Goal: Communication & Community: Answer question/provide support

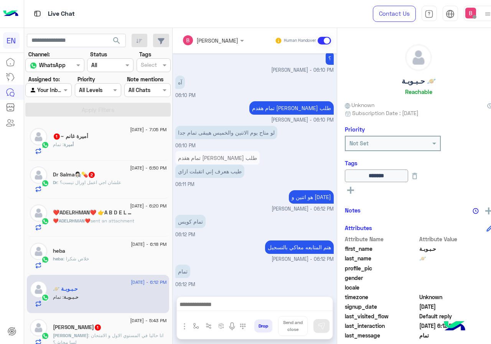
click at [97, 141] on div "أميرة : تمام" at bounding box center [109, 147] width 113 height 13
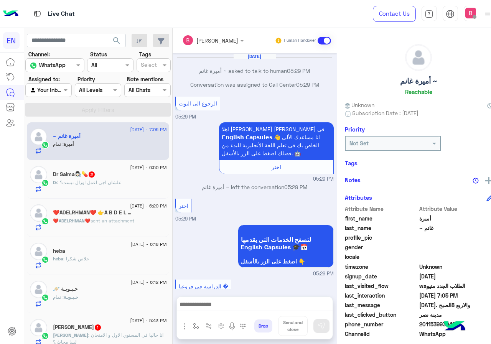
scroll to position [366, 0]
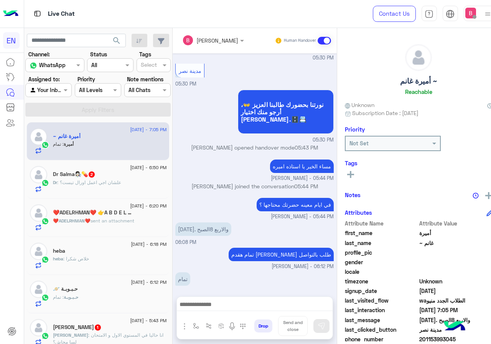
click at [131, 182] on div "Dr : علشان اجي اعمل اورال تيست؟" at bounding box center [109, 185] width 113 height 13
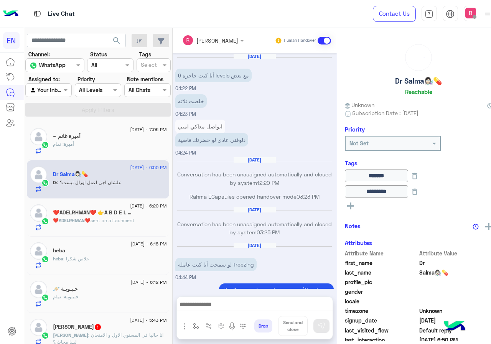
scroll to position [344, 0]
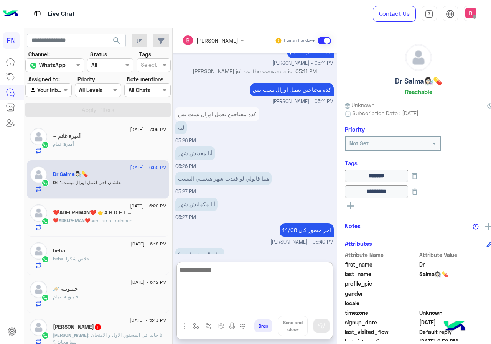
paste textarea "**********"
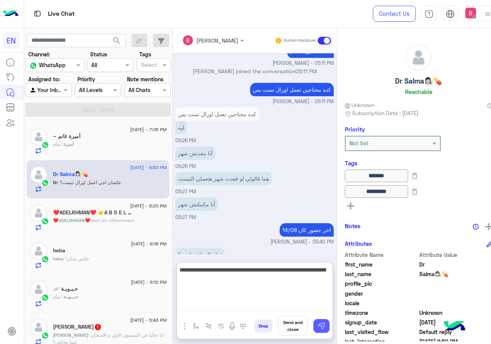
type textarea "**********"
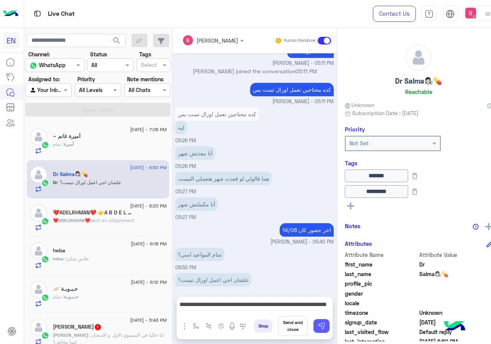
click at [329, 323] on button at bounding box center [321, 326] width 16 height 14
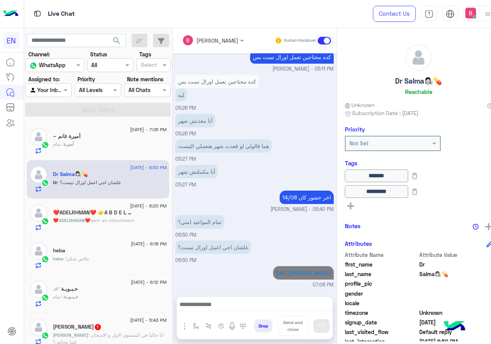
scroll to position [377, 0]
click at [142, 210] on div "❤️ADELRHMAN❤️ 👉A B D E L R H M A N👈 ❤️" at bounding box center [109, 213] width 113 height 8
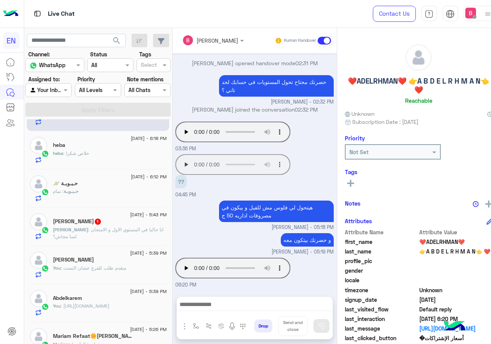
scroll to position [115, 0]
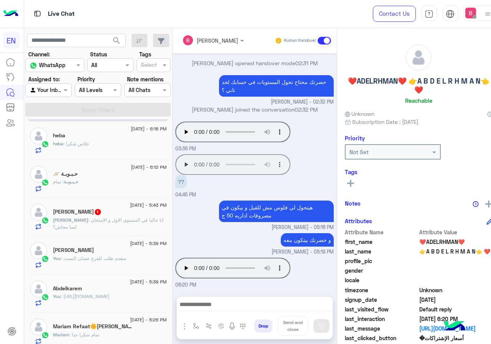
click at [121, 222] on span ": انا حاليا في المستوي الاول و الامتحان لسا مجاش؟" at bounding box center [108, 223] width 110 height 13
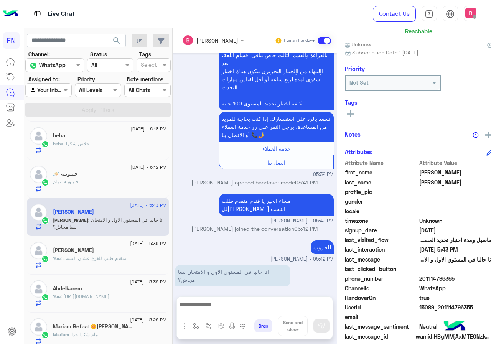
scroll to position [69, 0]
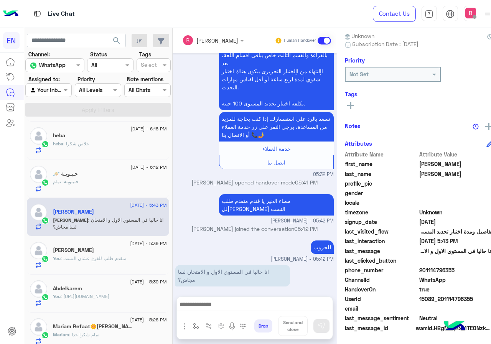
drag, startPoint x: 435, startPoint y: 270, endPoint x: 480, endPoint y: 274, distance: 45.4
click at [480, 274] on span "201114796355" at bounding box center [455, 270] width 73 height 8
copy span "01114796355"
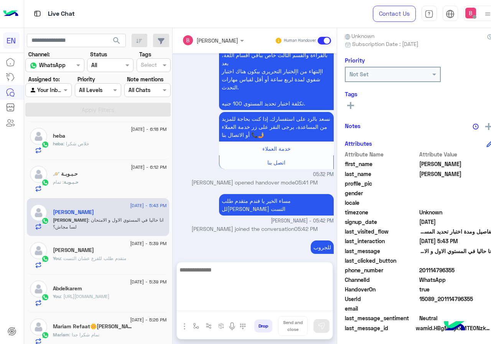
click at [273, 303] on textarea at bounding box center [255, 288] width 156 height 46
type textarea "**********"
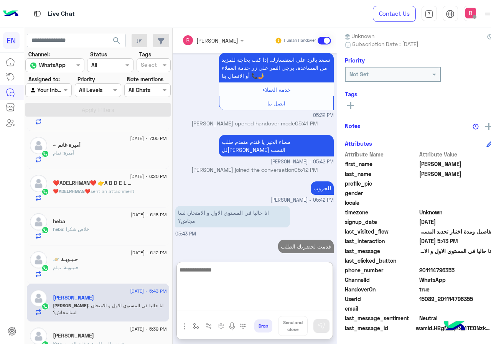
scroll to position [0, 0]
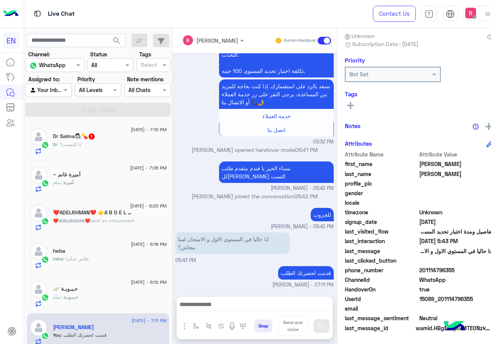
click at [112, 143] on div "Dr : دا التيست؟" at bounding box center [109, 147] width 113 height 13
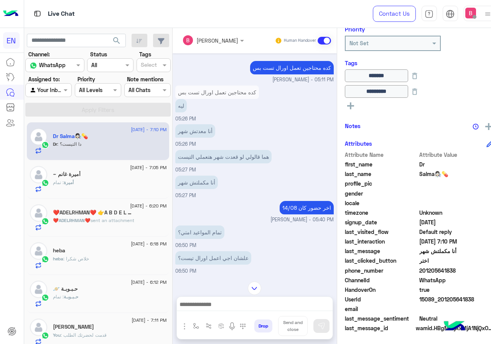
scroll to position [296, 0]
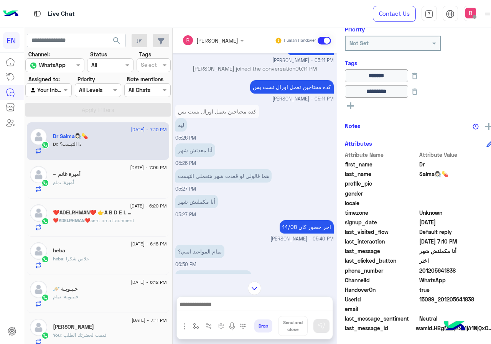
click at [122, 181] on div "أميرة : تمام" at bounding box center [109, 185] width 113 height 13
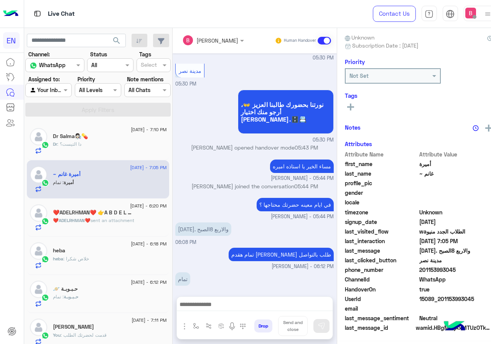
scroll to position [69, 0]
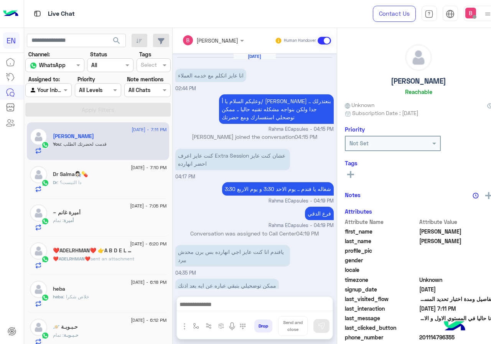
scroll to position [482, 0]
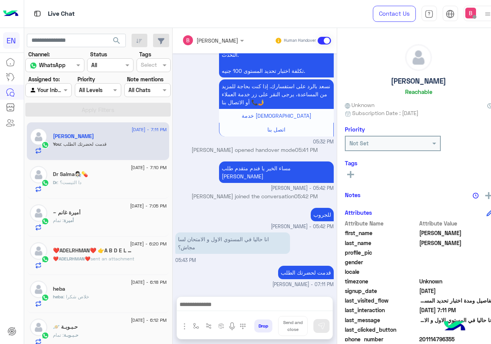
click at [119, 179] on div "Dr : دا التيست؟" at bounding box center [109, 185] width 113 height 13
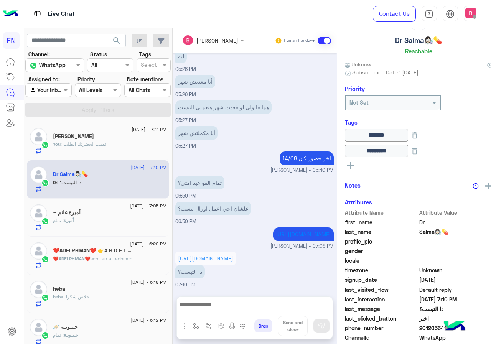
scroll to position [99, 0]
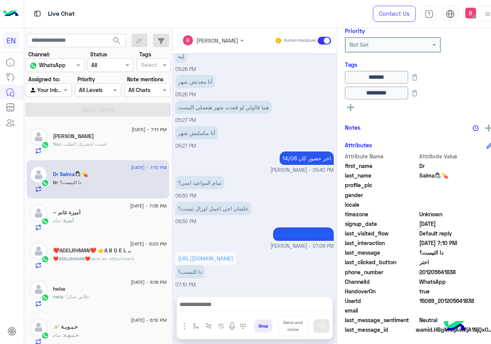
drag, startPoint x: 434, startPoint y: 273, endPoint x: 461, endPoint y: 272, distance: 26.8
click at [486, 273] on span "201205641838" at bounding box center [455, 272] width 73 height 8
copy span "01205641838"
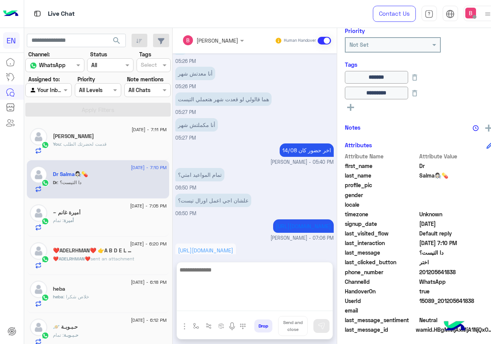
click at [257, 311] on textarea at bounding box center [255, 288] width 156 height 46
type textarea "**********"
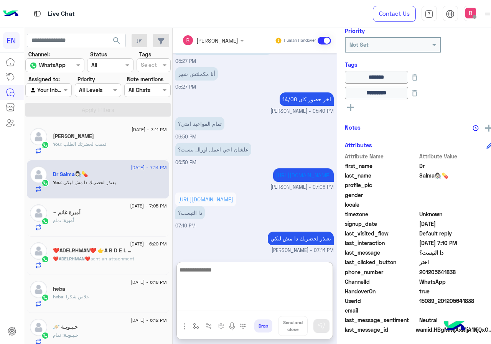
paste textarea "**********"
type textarea "**********"
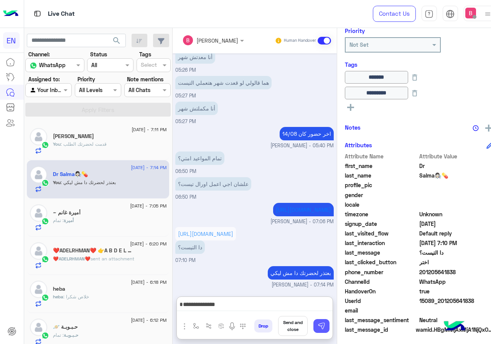
click at [325, 325] on img at bounding box center [321, 326] width 8 height 8
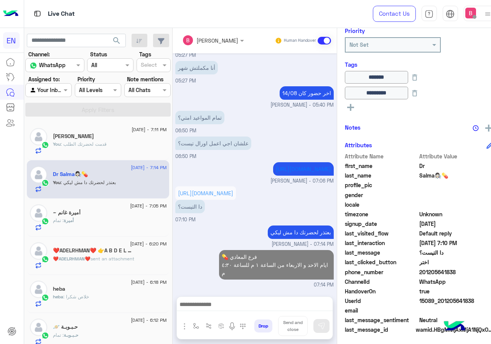
scroll to position [438, 0]
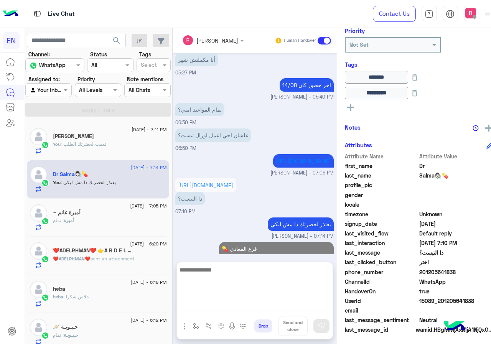
click at [297, 304] on textarea at bounding box center [255, 288] width 156 height 46
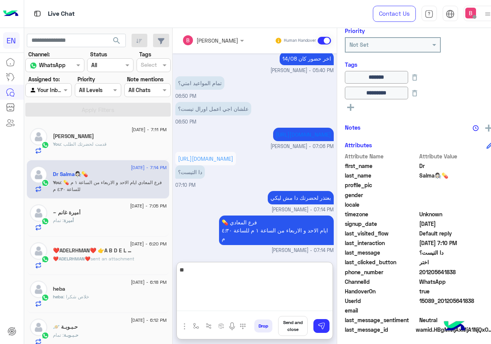
scroll to position [472, 0]
type textarea "**********"
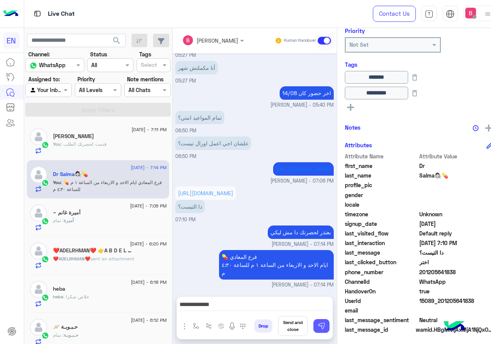
click at [325, 327] on img at bounding box center [321, 326] width 8 height 8
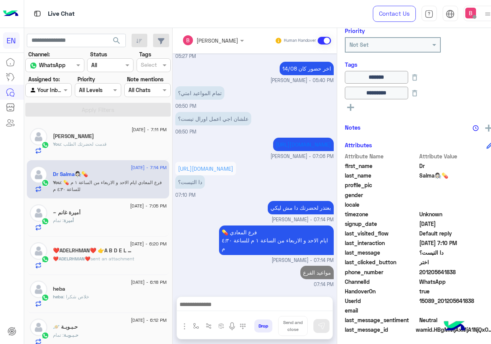
scroll to position [462, 0]
click at [222, 167] on link "[URL][DOMAIN_NAME]" at bounding box center [205, 168] width 55 height 7
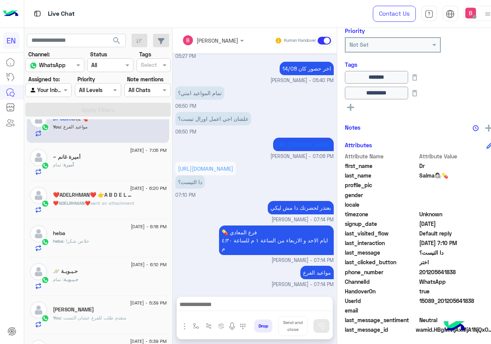
scroll to position [0, 0]
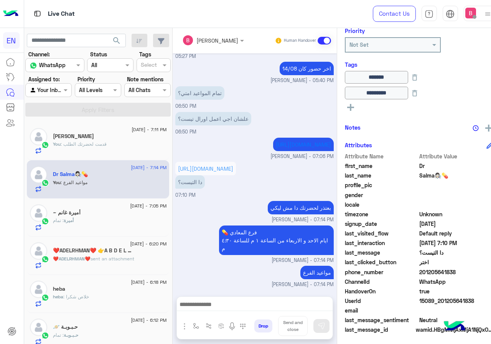
click at [58, 90] on div at bounding box center [49, 89] width 46 height 9
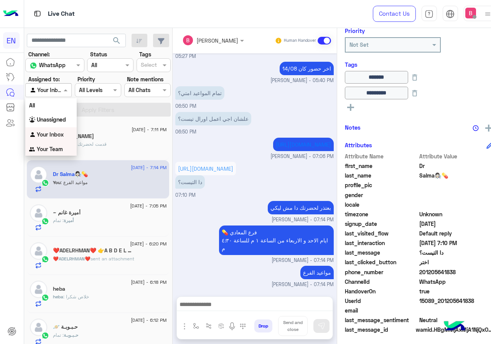
click at [58, 147] on b "Your Team" at bounding box center [50, 149] width 26 height 7
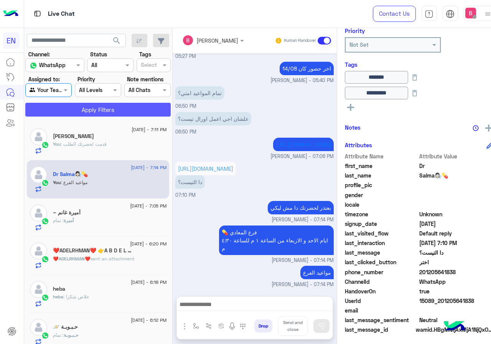
click at [91, 113] on button "Apply Filters" at bounding box center [97, 110] width 145 height 14
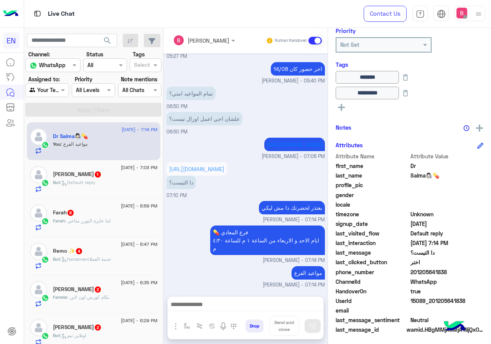
click at [91, 178] on div "[PERSON_NAME] 1" at bounding box center [105, 175] width 105 height 8
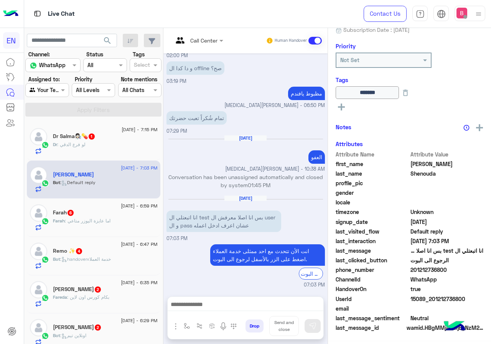
scroll to position [85, 0]
drag, startPoint x: 412, startPoint y: 270, endPoint x: 442, endPoint y: 273, distance: 29.3
click at [442, 273] on span "201212736800" at bounding box center [446, 270] width 73 height 8
click at [457, 286] on span "true" at bounding box center [446, 289] width 73 height 8
drag, startPoint x: 411, startPoint y: 271, endPoint x: 439, endPoint y: 272, distance: 28.4
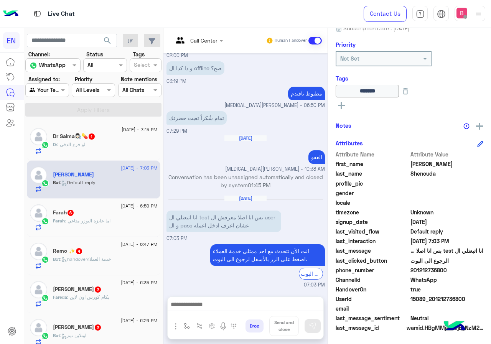
click at [455, 271] on span "201212736800" at bounding box center [446, 270] width 73 height 8
copy span "01212736800"
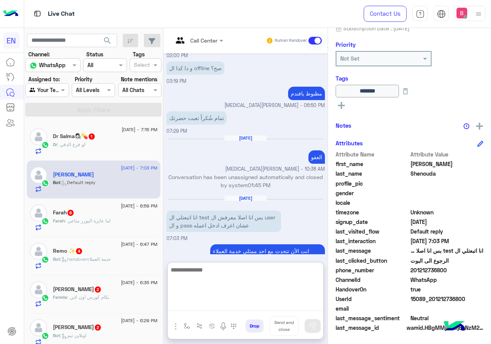
paste textarea "**********"
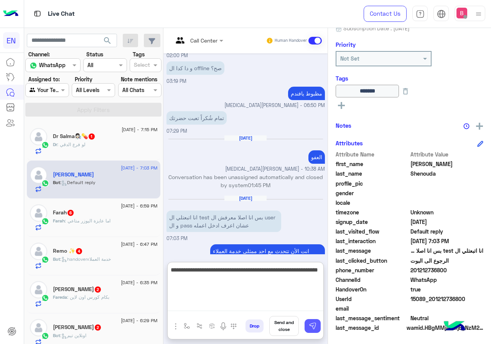
type textarea "**********"
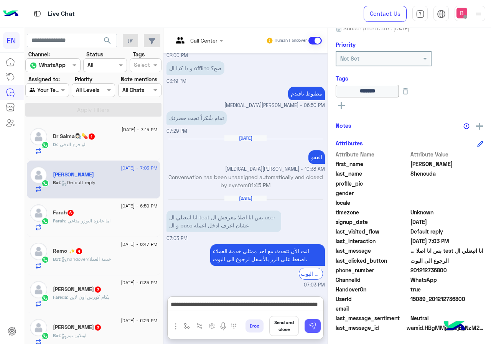
click at [311, 324] on img at bounding box center [313, 326] width 8 height 8
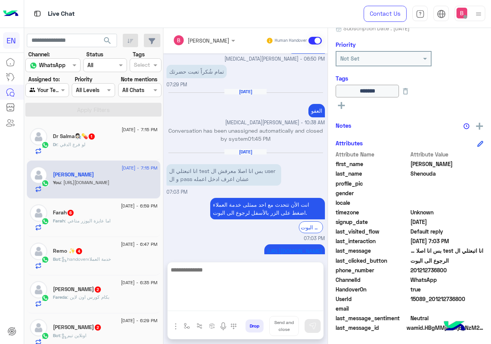
scroll to position [498, 0]
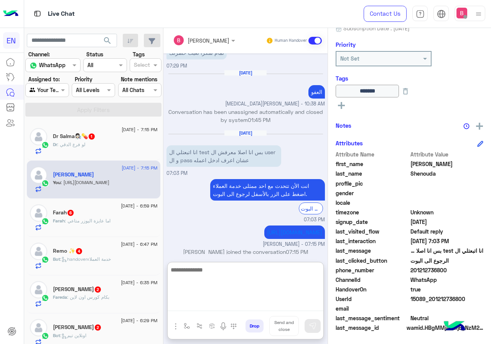
paste textarea "**********"
type textarea "**********"
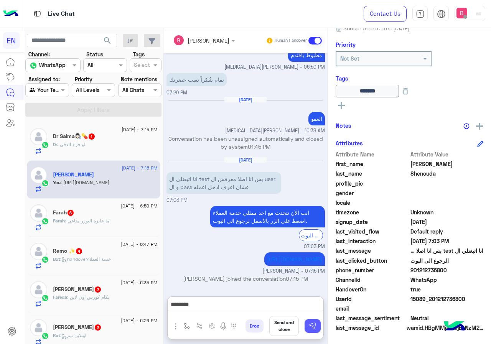
click at [316, 324] on img at bounding box center [313, 326] width 8 height 8
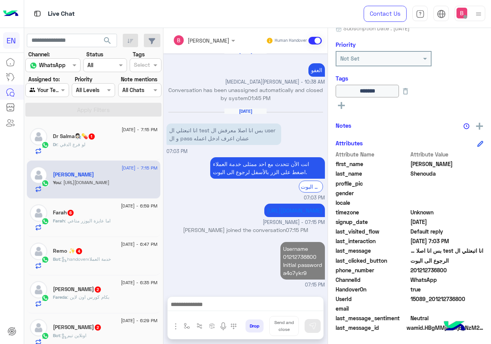
scroll to position [527, 0]
click at [117, 143] on div "Dr : لو فرع الدقي" at bounding box center [105, 147] width 105 height 13
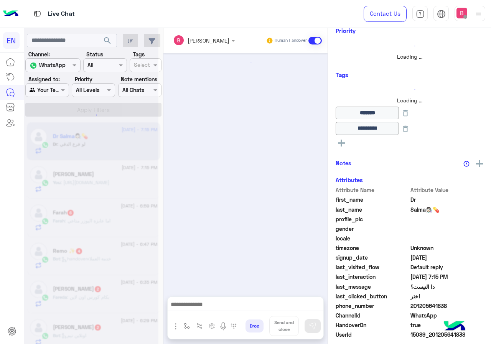
scroll to position [350, 0]
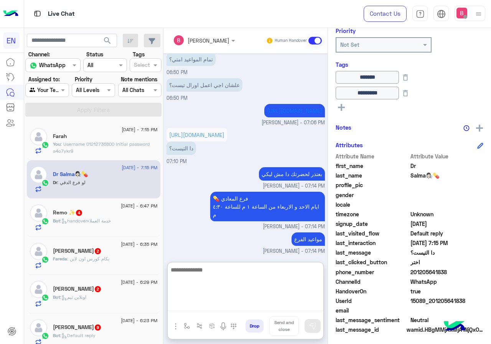
paste textarea "**********"
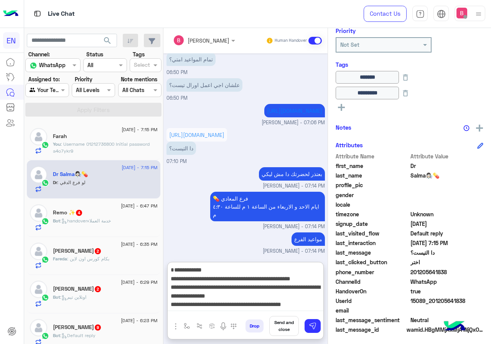
scroll to position [15, 0]
type textarea "**********"
drag, startPoint x: 315, startPoint y: 329, endPoint x: 313, endPoint y: 333, distance: 4.6
click at [315, 328] on img at bounding box center [313, 326] width 8 height 8
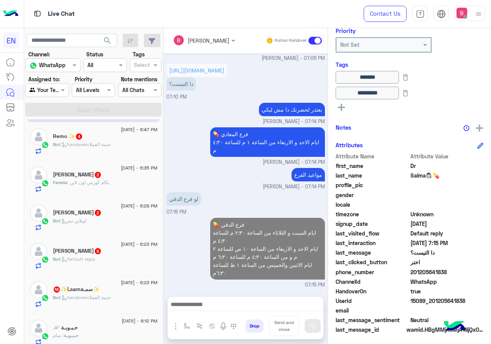
scroll to position [77, 0]
click at [110, 142] on span ": handoverخدمة العملاء" at bounding box center [85, 144] width 51 height 6
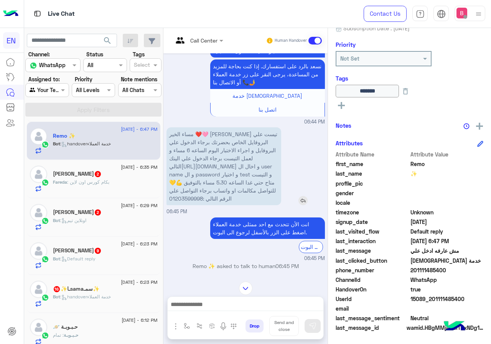
scroll to position [660, 0]
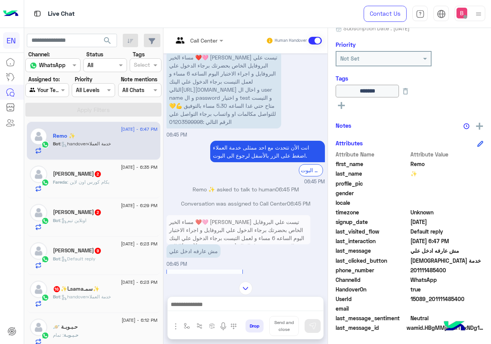
drag, startPoint x: 412, startPoint y: 271, endPoint x: 465, endPoint y: 274, distance: 53.0
click at [465, 274] on span "201111485400" at bounding box center [446, 270] width 73 height 8
copy span "01111485400"
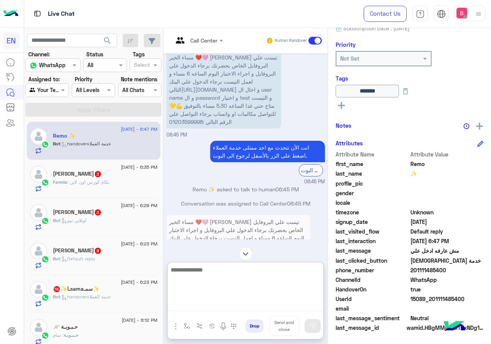
paste textarea "**********"
type textarea "**********"
click at [311, 325] on img at bounding box center [313, 326] width 8 height 8
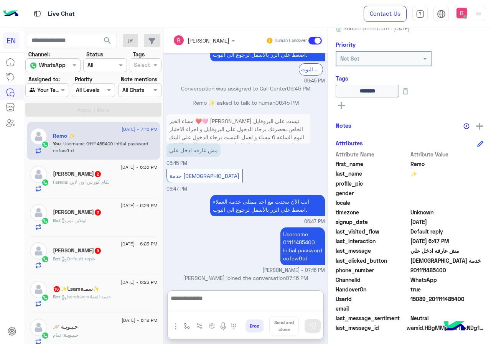
scroll to position [778, 0]
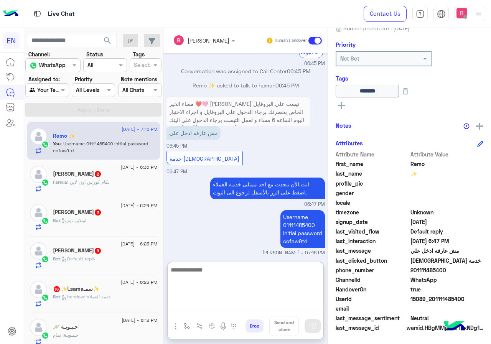
paste textarea "**********"
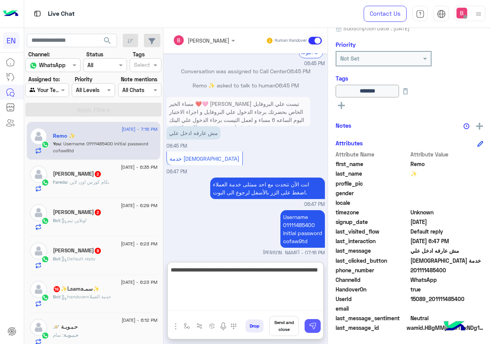
type textarea "**********"
click at [313, 324] on img at bounding box center [313, 326] width 8 height 8
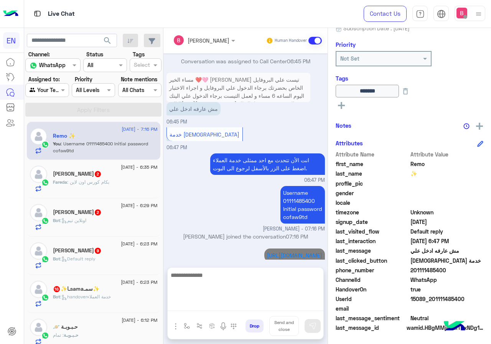
scroll to position [794, 0]
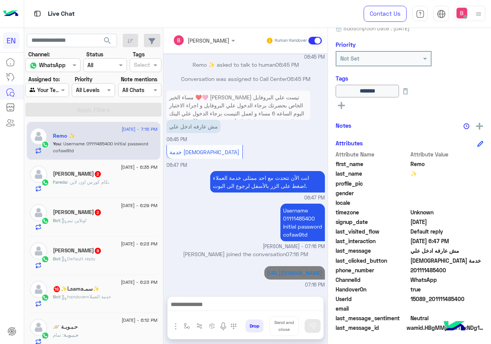
click at [90, 185] on p "Fareda : بكام كورس اون لاين" at bounding box center [81, 182] width 56 height 7
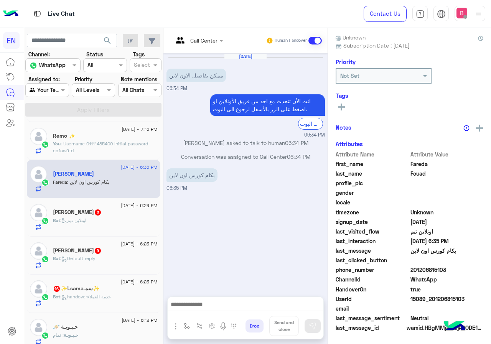
scroll to position [67, 0]
click at [209, 39] on div at bounding box center [198, 40] width 58 height 9
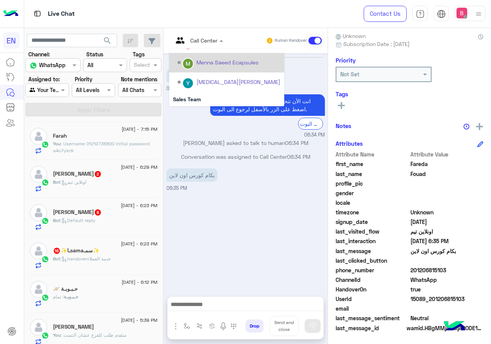
scroll to position [127, 0]
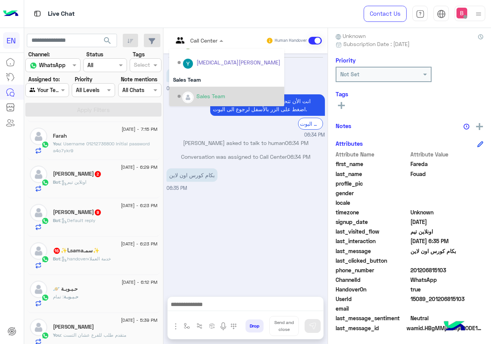
click at [219, 95] on div "Sales Team" at bounding box center [228, 96] width 103 height 13
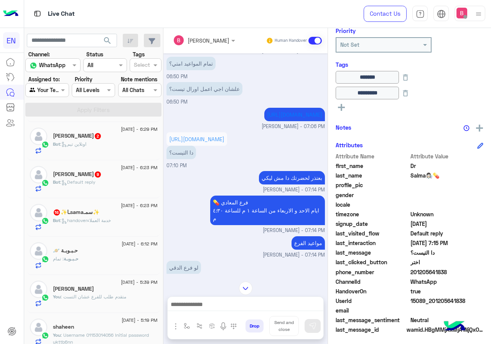
scroll to position [397, 0]
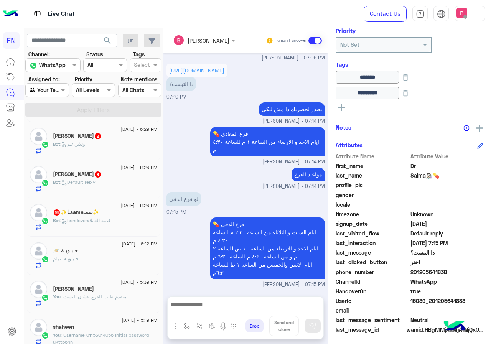
drag, startPoint x: 111, startPoint y: 146, endPoint x: 158, endPoint y: 197, distance: 70.0
click at [111, 145] on div "Bot : اونلاين تيم" at bounding box center [105, 147] width 105 height 13
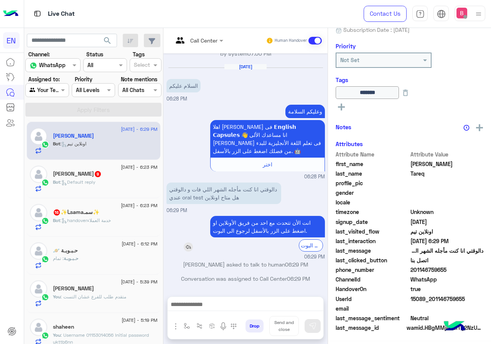
scroll to position [85, 0]
drag, startPoint x: 411, startPoint y: 270, endPoint x: 460, endPoint y: 272, distance: 49.5
click at [460, 272] on span "201146759655" at bounding box center [446, 270] width 73 height 8
copy span "01146759655"
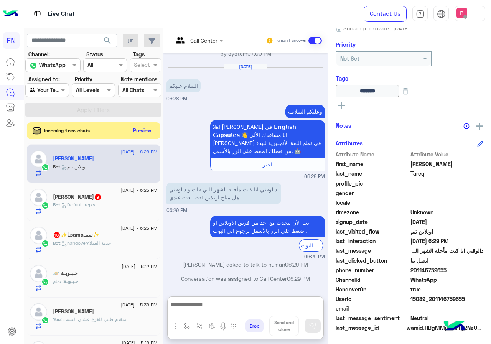
click at [215, 300] on textarea at bounding box center [246, 305] width 156 height 12
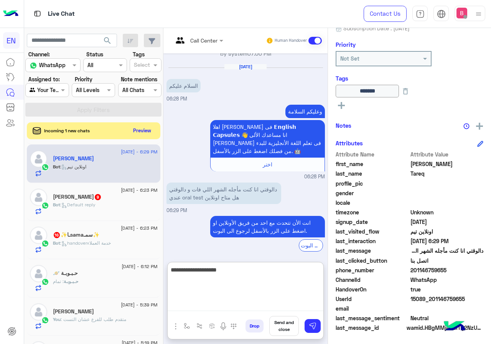
type textarea "**********"
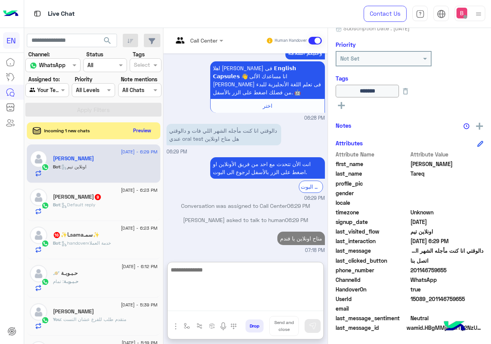
click at [84, 193] on div "[DATE] - 6:23 PM" at bounding box center [105, 191] width 105 height 5
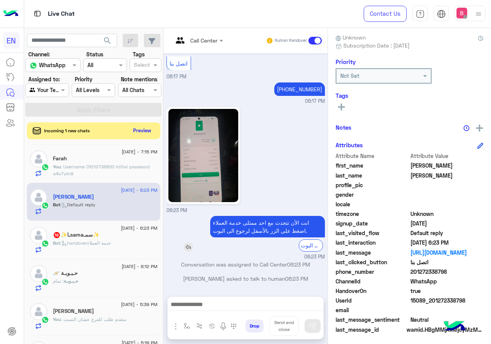
scroll to position [69, 0]
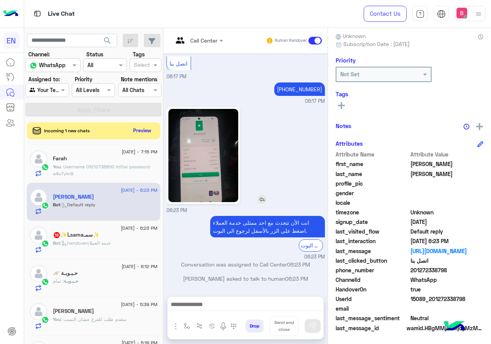
click at [193, 144] on img at bounding box center [203, 155] width 70 height 93
drag, startPoint x: 412, startPoint y: 268, endPoint x: 436, endPoint y: 273, distance: 24.5
click at [465, 270] on span "201272338798" at bounding box center [446, 270] width 73 height 8
drag, startPoint x: 437, startPoint y: 272, endPoint x: 376, endPoint y: 187, distance: 104.2
click at [378, 183] on span "profile_pic" at bounding box center [371, 183] width 73 height 8
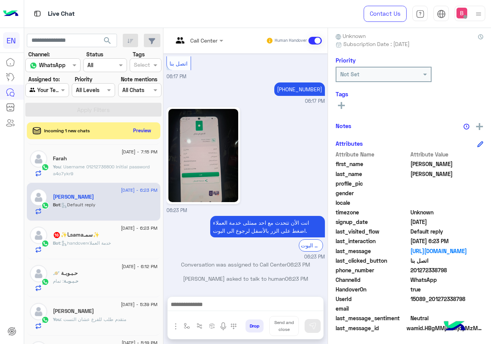
drag, startPoint x: 412, startPoint y: 270, endPoint x: 455, endPoint y: 271, distance: 43.3
click at [455, 271] on span "201272338798" at bounding box center [446, 270] width 73 height 8
copy span "01272338798"
click at [213, 311] on div at bounding box center [246, 306] width 156 height 19
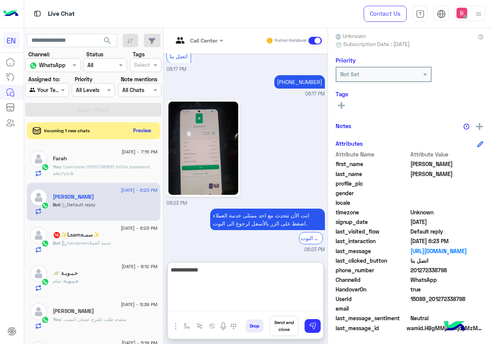
type textarea "**********"
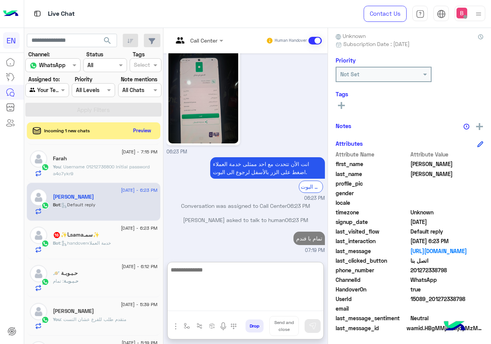
scroll to position [115, 0]
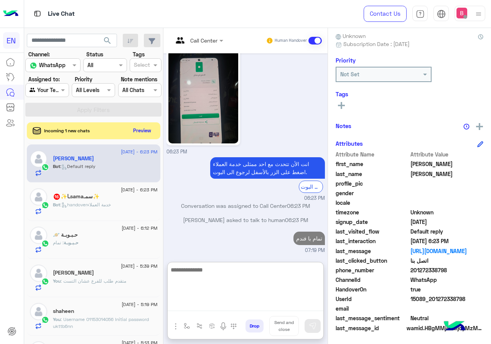
click at [97, 192] on div "[DATE] - 6:23 PM" at bounding box center [105, 190] width 105 height 5
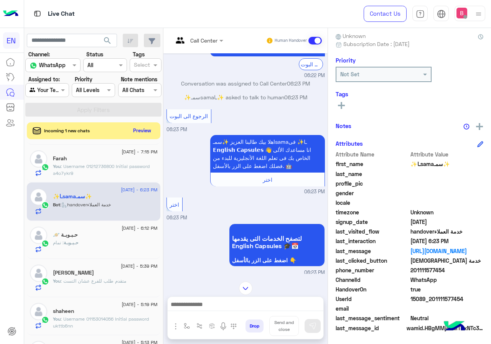
scroll to position [33, 0]
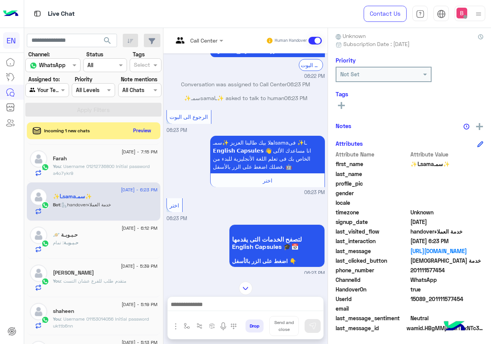
click at [201, 41] on input "text" at bounding box center [188, 40] width 31 height 8
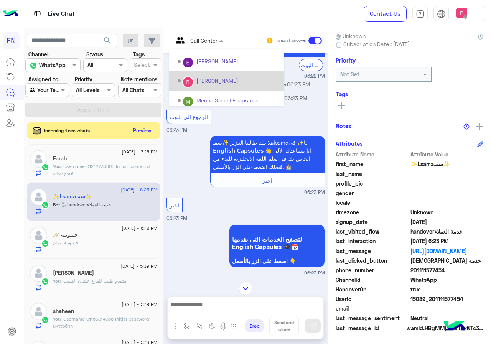
scroll to position [127, 0]
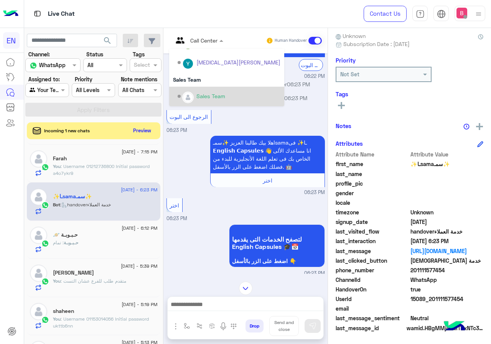
click at [197, 91] on div "Sales Team" at bounding box center [228, 96] width 103 height 13
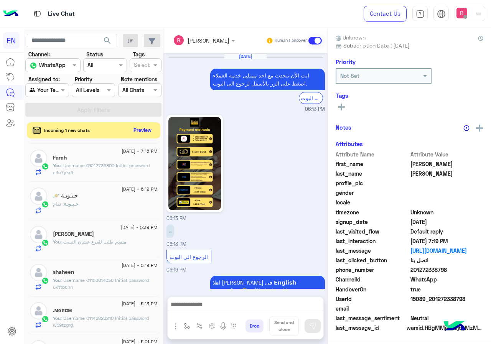
scroll to position [1290, 0]
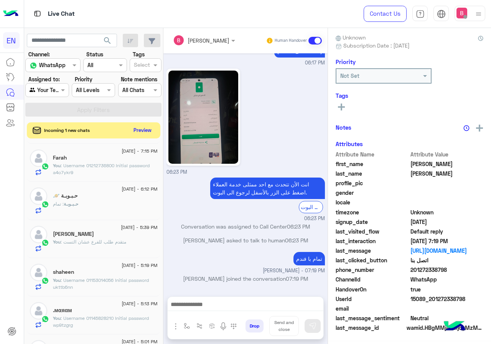
click at [140, 133] on button "Preview" at bounding box center [143, 130] width 24 height 10
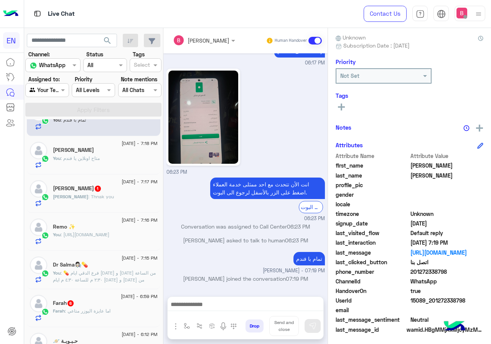
scroll to position [69, 0]
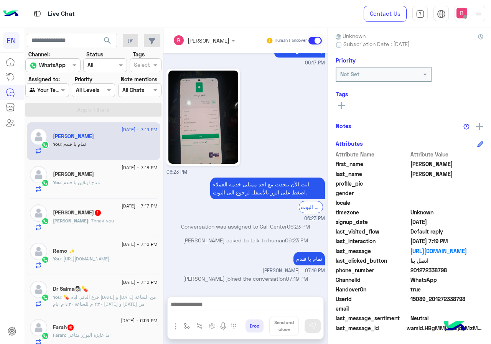
click at [122, 224] on div "[PERSON_NAME] : Thnak you" at bounding box center [105, 223] width 105 height 13
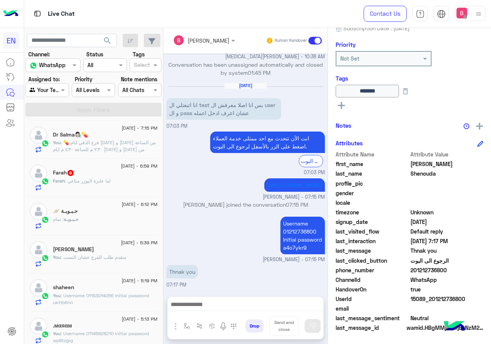
scroll to position [153, 0]
click at [103, 183] on span ": اما عايزة اليوزر متاعي" at bounding box center [88, 182] width 46 height 6
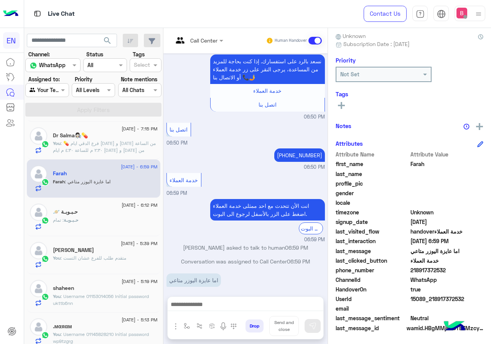
drag, startPoint x: 436, startPoint y: 270, endPoint x: 477, endPoint y: 269, distance: 41.0
click at [477, 269] on span "218917372532" at bounding box center [446, 270] width 73 height 8
copy span "18917372532"
click at [250, 304] on textarea at bounding box center [246, 305] width 156 height 12
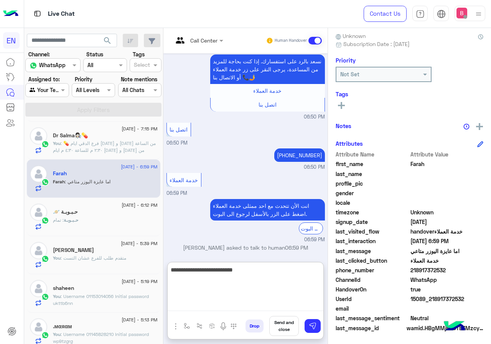
type textarea "**********"
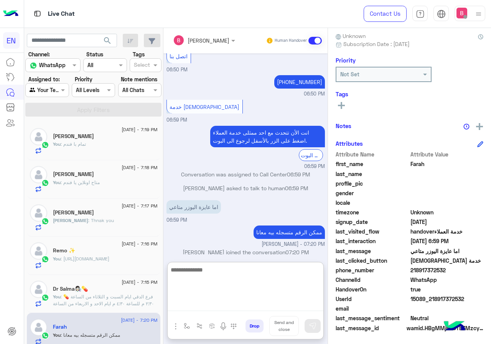
click at [58, 93] on div at bounding box center [47, 89] width 43 height 9
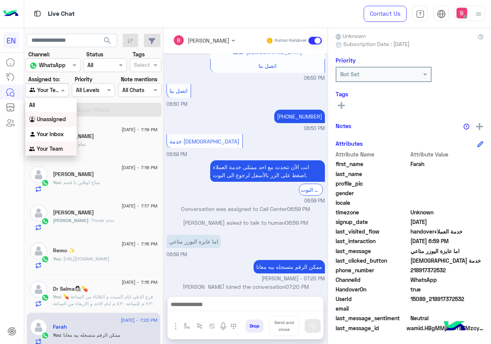
click at [56, 120] on b "Unassigned" at bounding box center [51, 119] width 29 height 7
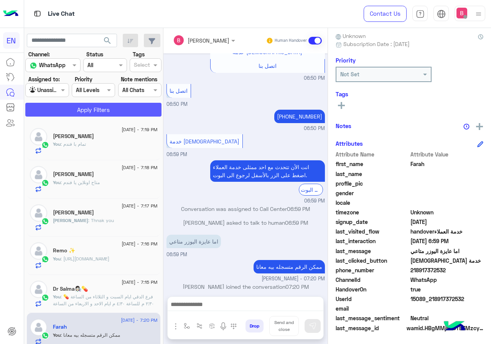
click at [74, 112] on button "Apply Filters" at bounding box center [93, 110] width 136 height 14
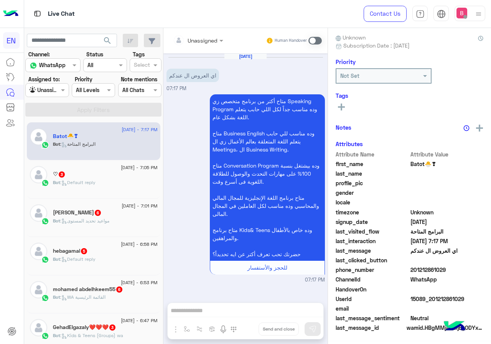
click at [205, 44] on div "Unassigned" at bounding box center [202, 40] width 30 height 8
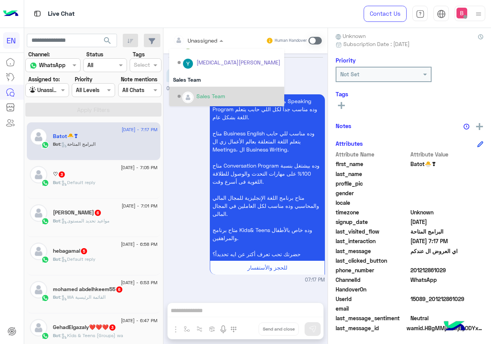
click at [200, 98] on div "Sales Team" at bounding box center [210, 96] width 29 height 8
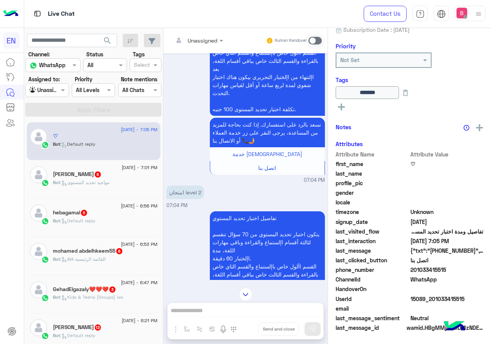
click at [198, 36] on input "text" at bounding box center [188, 40] width 31 height 8
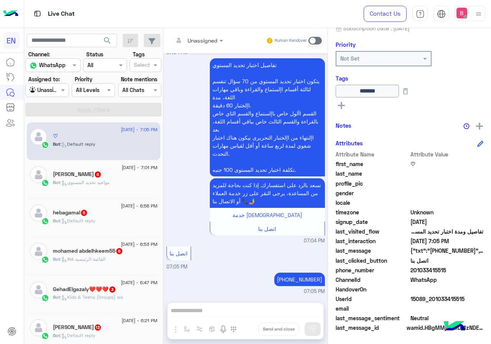
click at [188, 180] on div "تفاصيل اختبار تحديد المستوي يتكون اختبار تحديد المستوي من 70 سؤال تنقسم لثالثة …" at bounding box center [245, 150] width 158 height 188
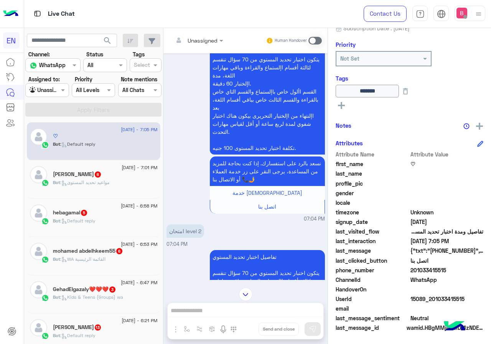
drag, startPoint x: 412, startPoint y: 270, endPoint x: 469, endPoint y: 269, distance: 56.7
click at [469, 269] on span "201033415515" at bounding box center [446, 270] width 73 height 8
copy span "01033415515"
click at [250, 309] on div "Unassigned Human Handover [DATE] انا خلصت الامتحان وبدوس مش بيجيب حاجه 06:34 PM…" at bounding box center [245, 187] width 164 height 319
drag, startPoint x: 319, startPoint y: 40, endPoint x: 323, endPoint y: 93, distance: 52.7
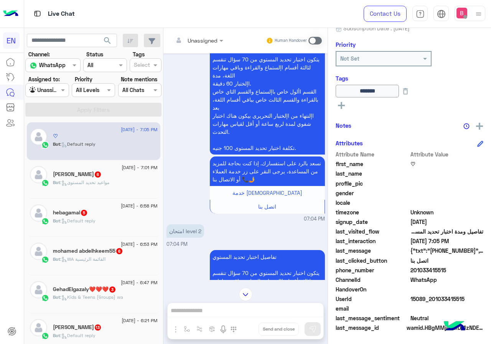
click at [319, 41] on span at bounding box center [314, 41] width 13 height 8
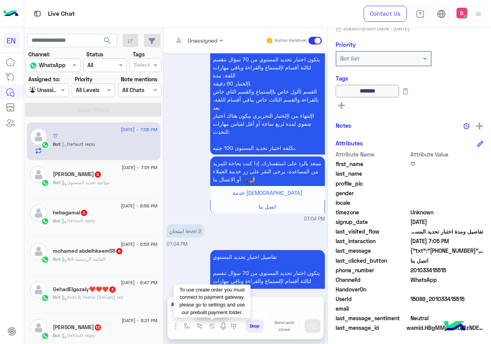
scroll to position [742, 0]
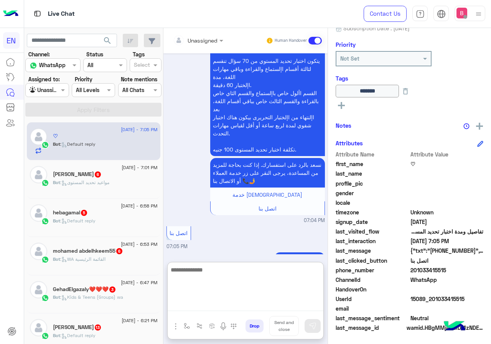
paste textarea "**********"
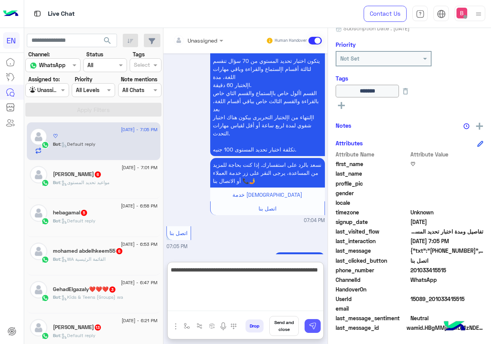
type textarea "**********"
click at [311, 323] on img at bounding box center [313, 326] width 8 height 8
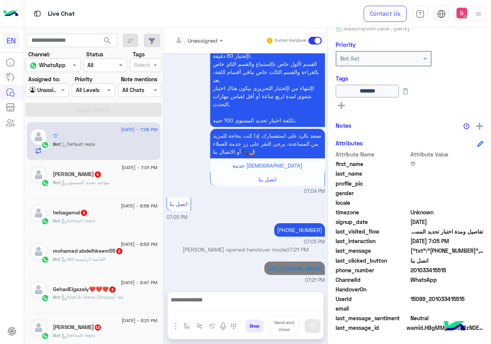
scroll to position [775, 0]
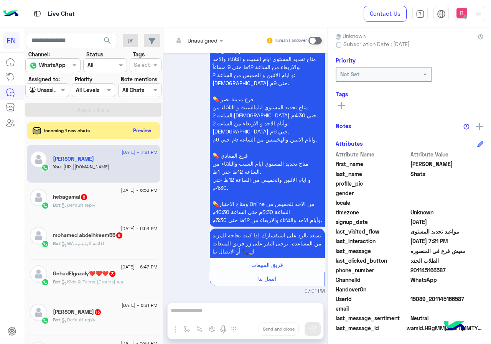
scroll to position [508, 0]
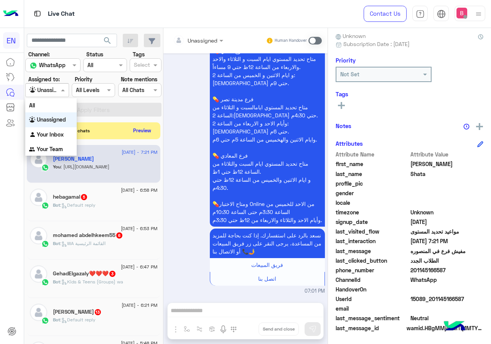
click at [67, 87] on span at bounding box center [64, 90] width 10 height 8
click at [49, 131] on b "Your Inbox" at bounding box center [50, 134] width 27 height 7
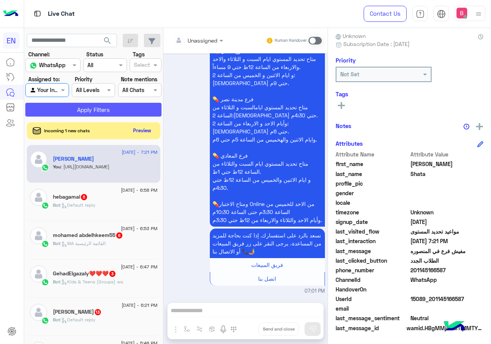
click at [80, 110] on button "Apply Filters" at bounding box center [93, 110] width 136 height 14
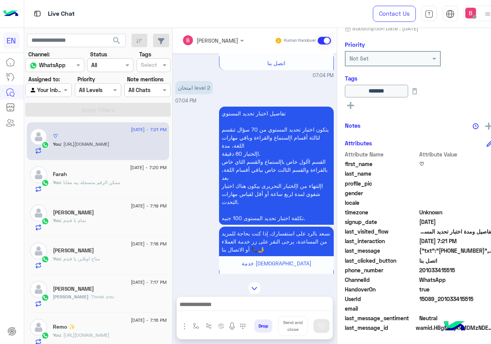
scroll to position [789, 0]
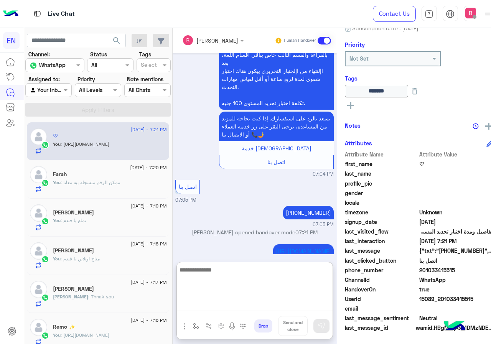
paste textarea "**********"
type textarea "**********"
click at [329, 329] on button at bounding box center [321, 326] width 16 height 14
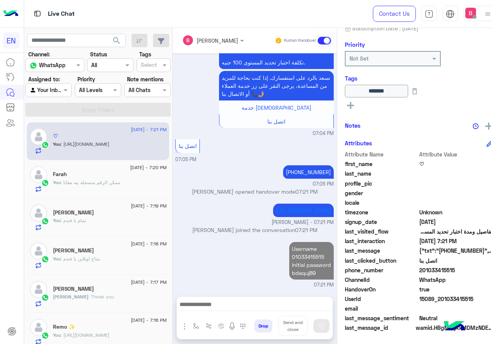
click at [50, 90] on input "text" at bounding box center [40, 90] width 20 height 8
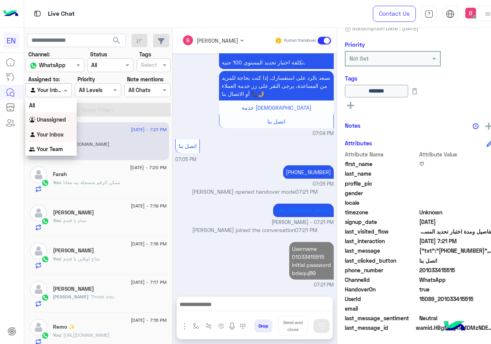
click at [42, 120] on b "Unassigned" at bounding box center [51, 119] width 29 height 7
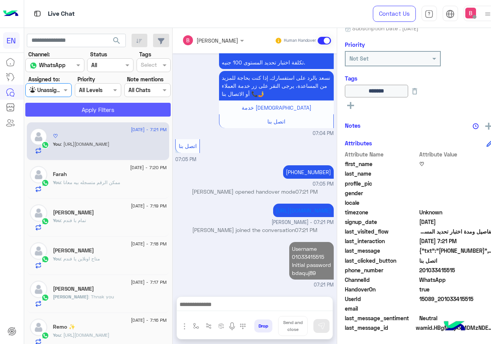
click at [81, 105] on button "Apply Filters" at bounding box center [97, 110] width 145 height 14
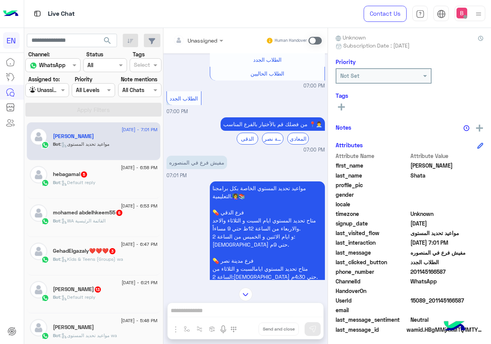
scroll to position [69, 0]
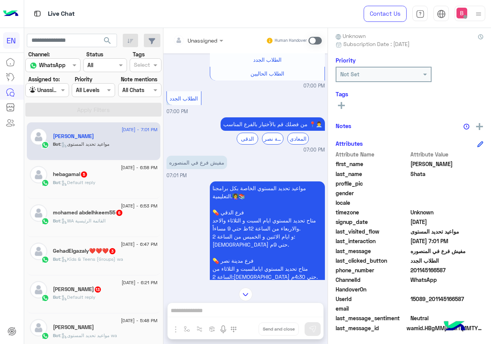
click at [206, 41] on div at bounding box center [198, 40] width 58 height 9
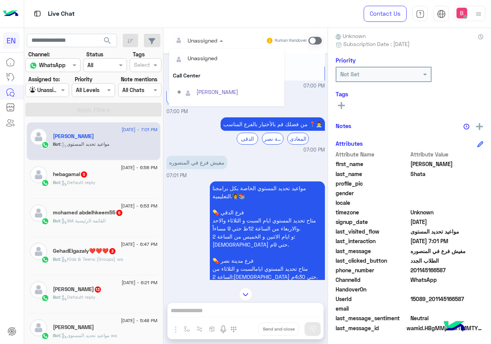
scroll to position [127, 0]
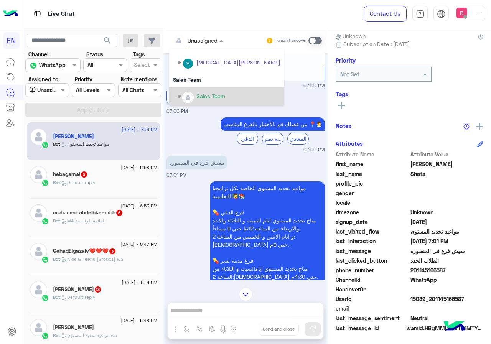
click at [197, 90] on div "Sales Team" at bounding box center [228, 96] width 103 height 13
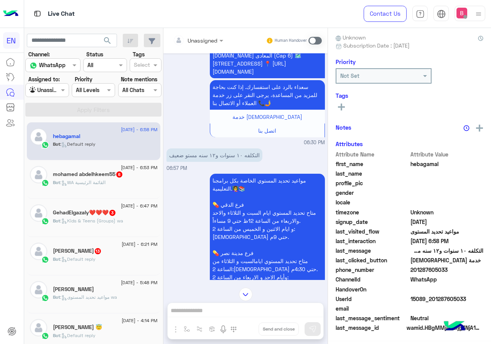
scroll to position [69, 0]
click at [206, 43] on div at bounding box center [198, 40] width 58 height 9
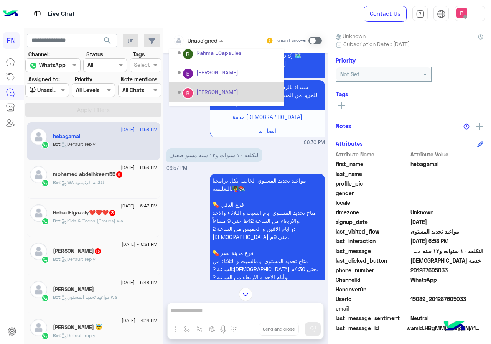
scroll to position [127, 0]
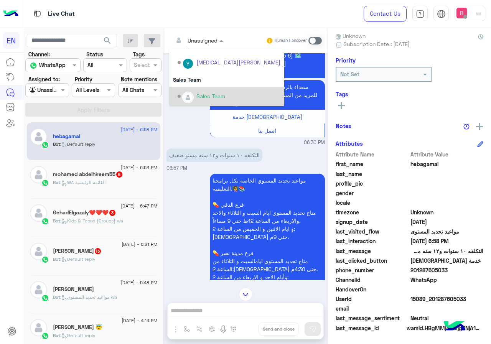
click at [187, 90] on div "Sales Team" at bounding box center [228, 96] width 103 height 13
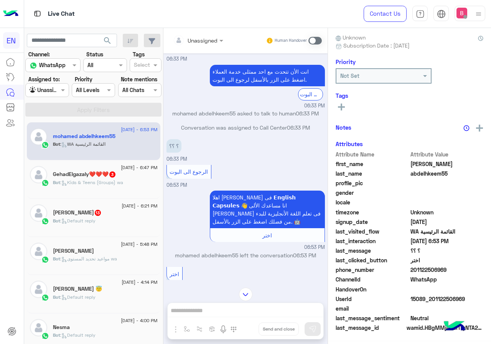
scroll to position [621, 0]
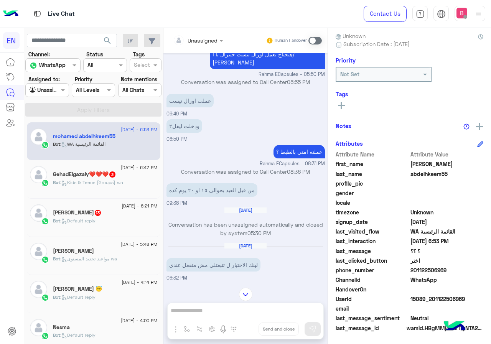
drag, startPoint x: 410, startPoint y: 271, endPoint x: 462, endPoint y: 274, distance: 52.2
click at [468, 273] on span "201122506969" at bounding box center [446, 270] width 73 height 8
click at [463, 278] on span "WhatsApp" at bounding box center [446, 280] width 73 height 8
drag, startPoint x: 419, startPoint y: 270, endPoint x: 460, endPoint y: 273, distance: 40.7
click at [465, 274] on div "phone_number [PHONE_NUMBER]" at bounding box center [409, 271] width 148 height 10
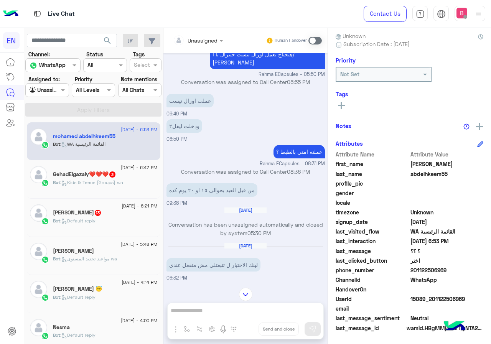
copy span "01122506969"
click at [314, 39] on span at bounding box center [314, 41] width 13 height 8
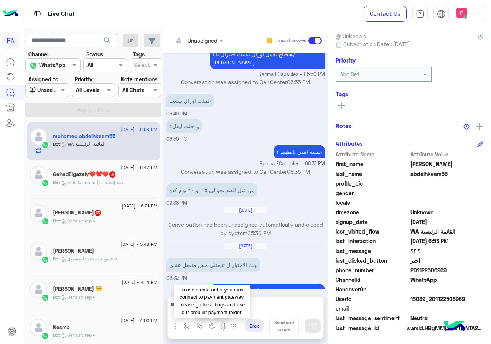
scroll to position [1435, 0]
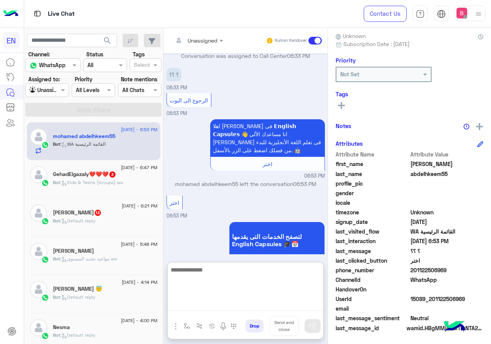
paste textarea "**********"
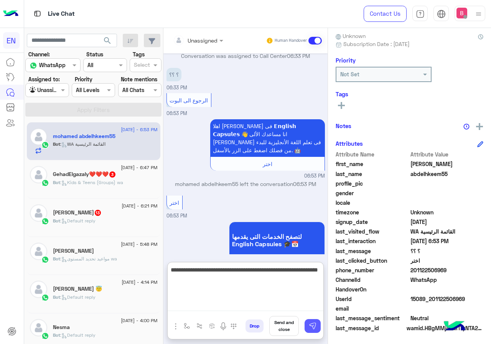
type textarea "**********"
click at [317, 328] on button at bounding box center [312, 326] width 16 height 14
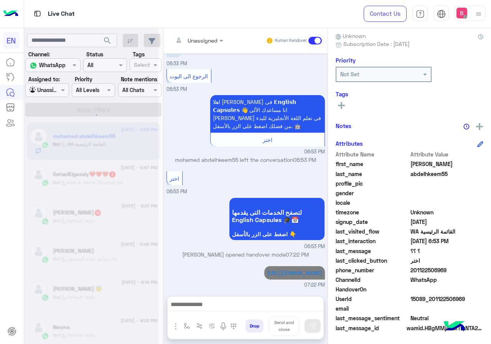
scroll to position [1481, 0]
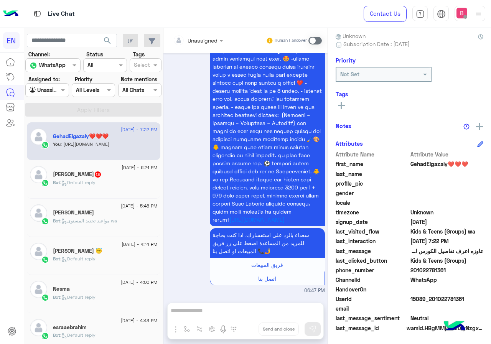
scroll to position [342, 0]
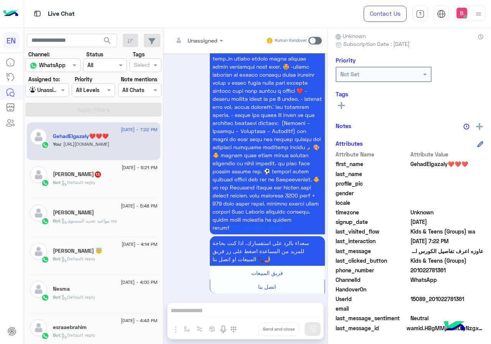
click at [58, 91] on div at bounding box center [47, 89] width 43 height 9
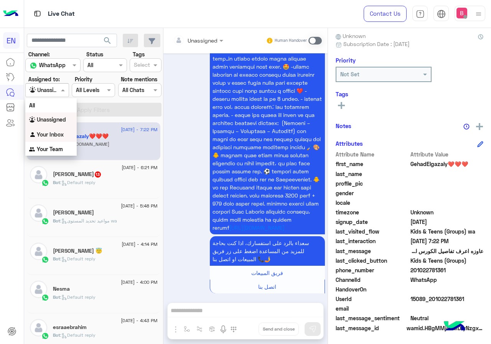
click at [49, 134] on b "Your Inbox" at bounding box center [50, 134] width 27 height 7
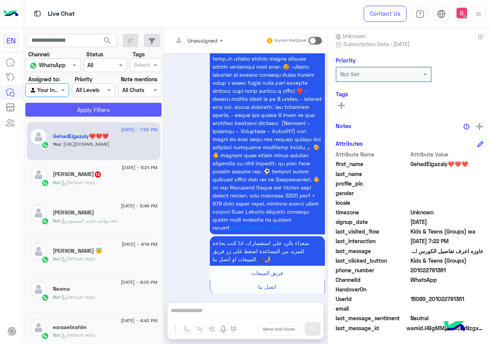
click at [98, 110] on button "Apply Filters" at bounding box center [93, 110] width 136 height 14
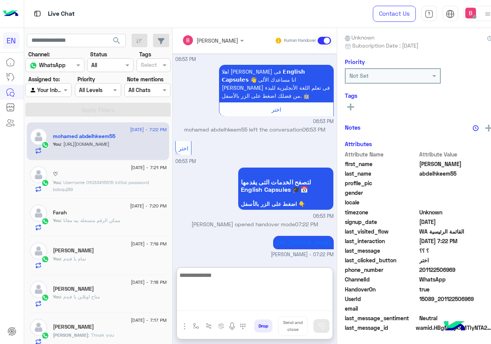
scroll to position [69, 0]
paste textarea "**********"
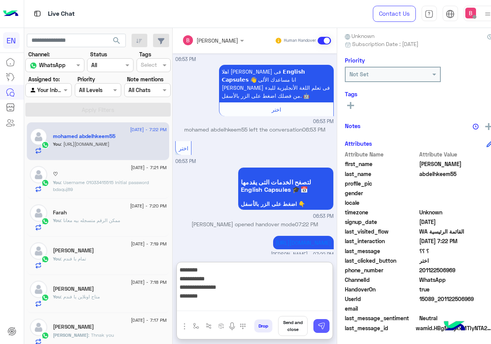
type textarea "**********"
click at [325, 322] on img at bounding box center [321, 326] width 8 height 8
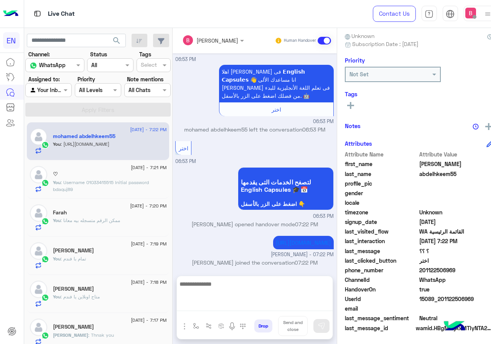
scroll to position [822, 0]
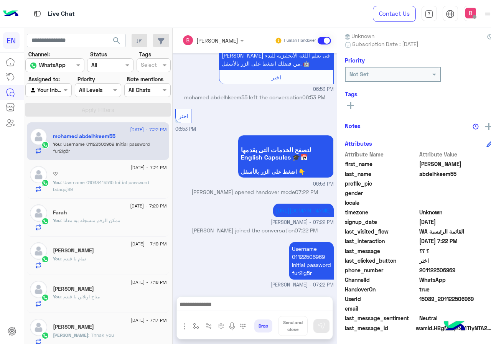
click at [50, 92] on input "text" at bounding box center [40, 90] width 20 height 8
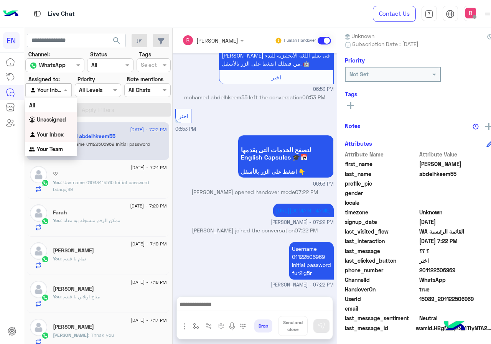
click at [50, 118] on b "Unassigned" at bounding box center [51, 119] width 29 height 7
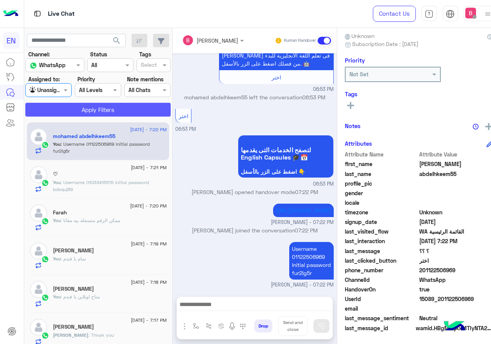
click at [81, 110] on button "Apply Filters" at bounding box center [97, 110] width 145 height 14
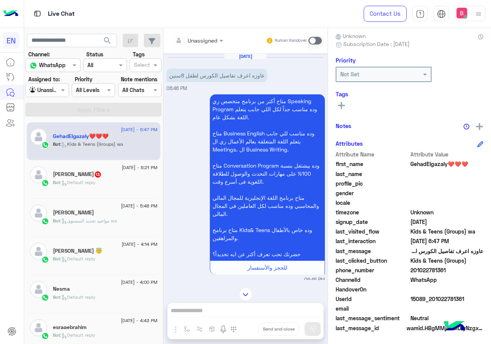
click at [204, 38] on input "text" at bounding box center [188, 40] width 31 height 8
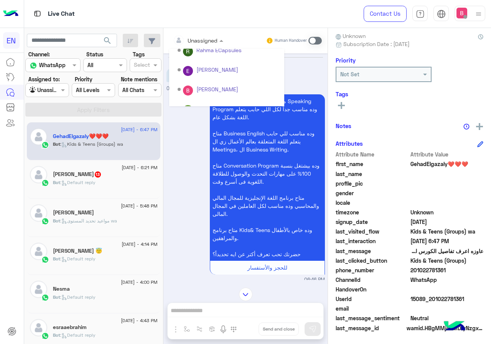
scroll to position [127, 0]
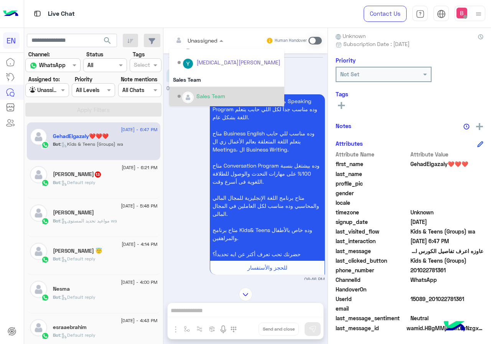
click at [199, 98] on div "Sales Team" at bounding box center [210, 96] width 29 height 8
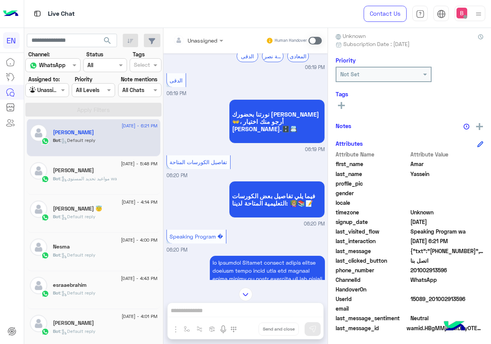
scroll to position [324, 0]
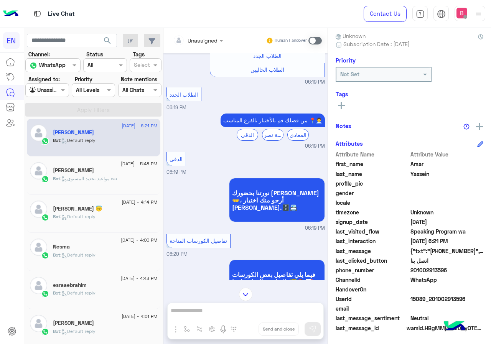
click at [49, 94] on div at bounding box center [47, 89] width 43 height 9
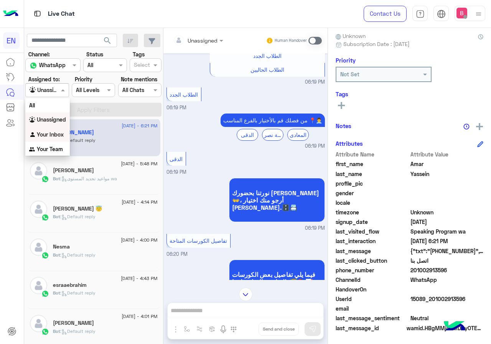
click at [54, 133] on b "Your Inbox" at bounding box center [50, 134] width 27 height 7
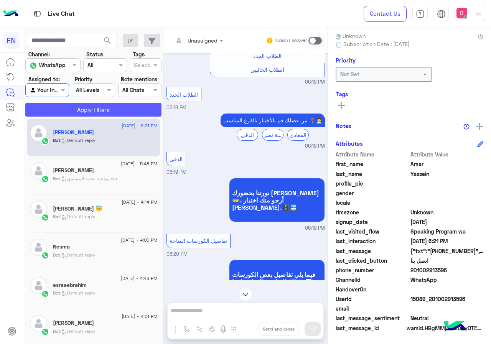
click at [81, 107] on button "Apply Filters" at bounding box center [93, 110] width 136 height 14
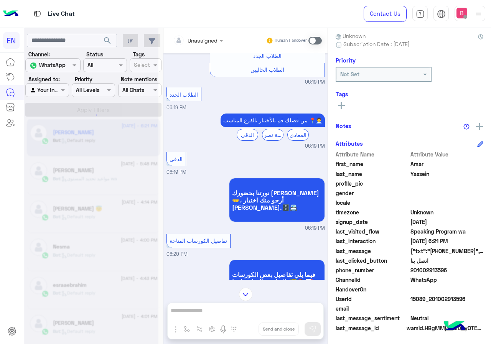
scroll to position [91, 0]
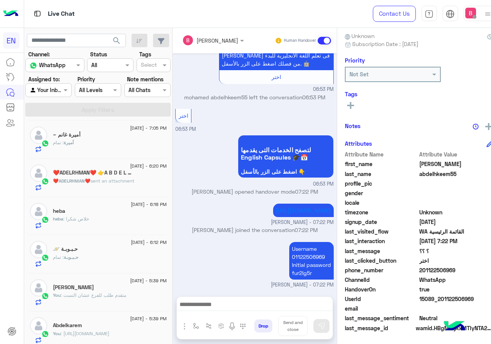
click at [48, 93] on input "text" at bounding box center [40, 90] width 20 height 8
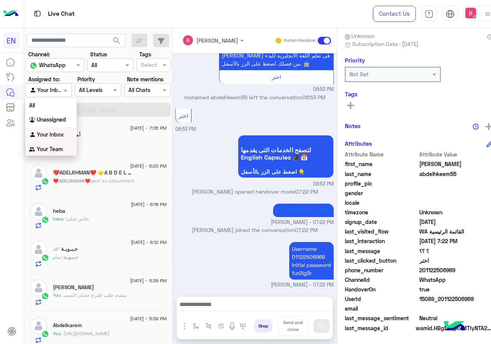
click at [39, 149] on b "Your Team" at bounding box center [50, 149] width 26 height 7
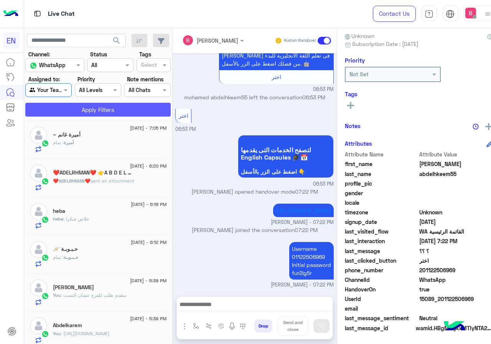
click at [87, 112] on button "Apply Filters" at bounding box center [97, 110] width 145 height 14
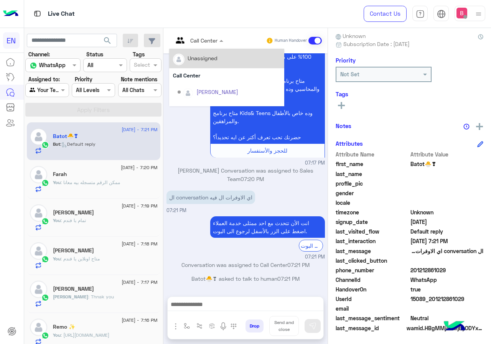
click at [204, 40] on input "text" at bounding box center [188, 40] width 31 height 8
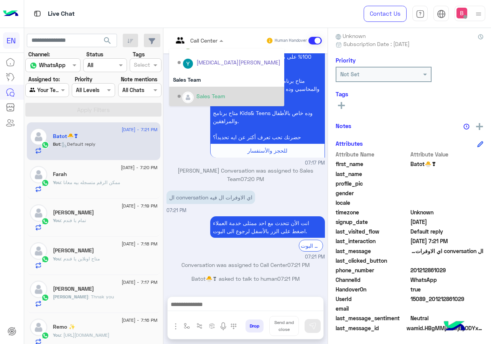
click at [193, 95] on img "Options list" at bounding box center [188, 97] width 10 height 10
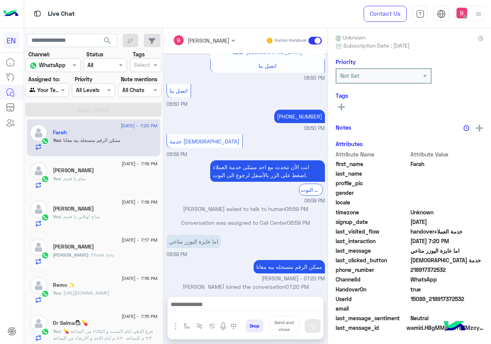
click at [92, 212] on div "[PERSON_NAME]" at bounding box center [105, 209] width 105 height 8
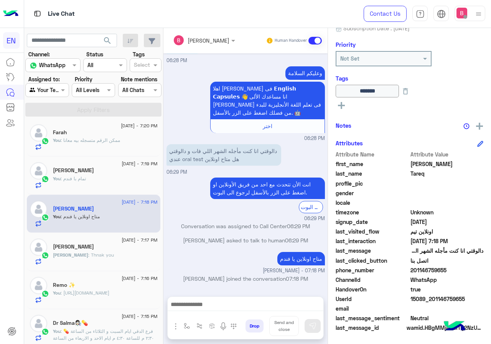
click at [99, 260] on div "[PERSON_NAME] : Thnak you" at bounding box center [105, 257] width 105 height 13
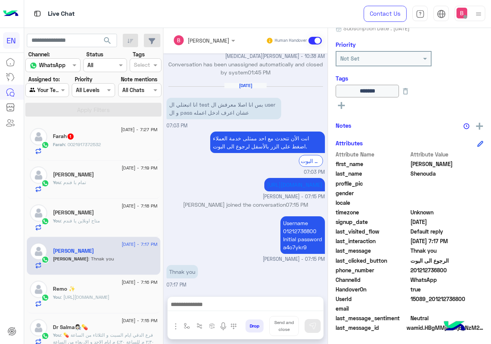
click at [129, 146] on div "Farah : 0021917372532" at bounding box center [105, 147] width 105 height 13
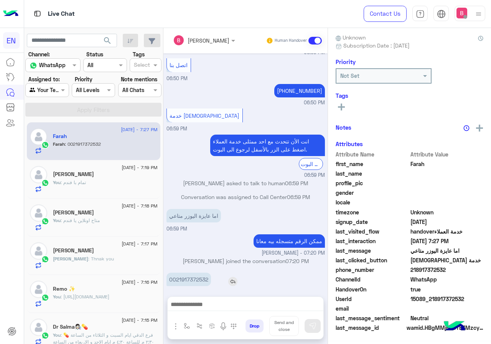
scroll to position [69, 0]
drag, startPoint x: 192, startPoint y: 270, endPoint x: 237, endPoint y: 273, distance: 45.0
click at [237, 273] on div "0021917372532" at bounding box center [210, 279] width 88 height 13
copy p "0021917372532"
click at [237, 277] on img at bounding box center [232, 281] width 9 height 9
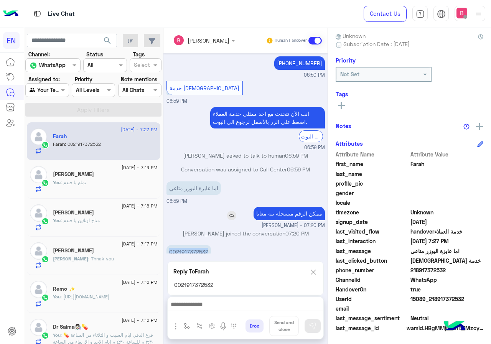
scroll to position [477, 0]
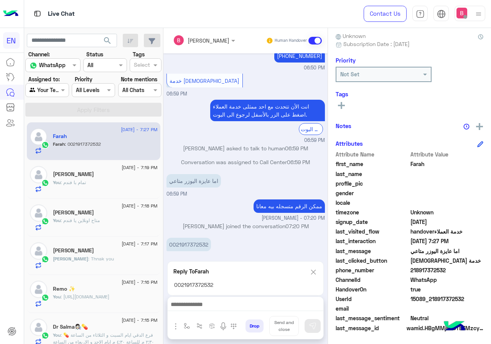
click at [225, 251] on div "0021917372532 07:27 PM" at bounding box center [245, 249] width 158 height 26
click at [317, 271] on img at bounding box center [313, 272] width 8 height 10
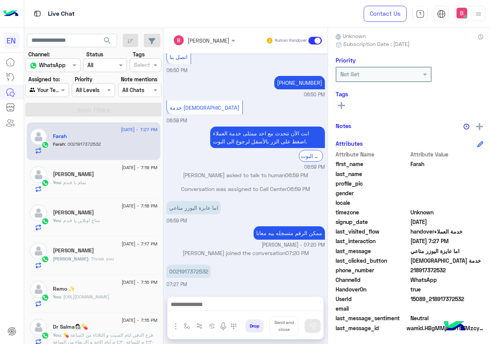
scroll to position [442, 0]
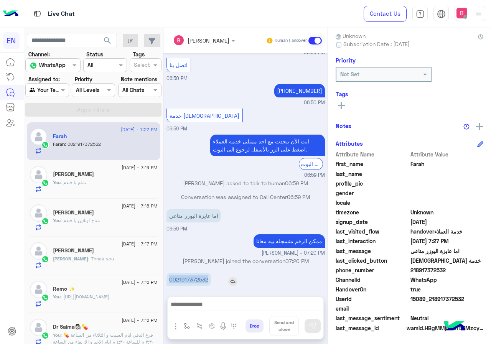
drag, startPoint x: 189, startPoint y: 270, endPoint x: 240, endPoint y: 272, distance: 50.2
click at [240, 272] on div "[DATE] Your browser does not support the audio tag. 06:48 PM انت الأن تتحدث مع …" at bounding box center [245, 170] width 164 height 235
copy p "0021917372532"
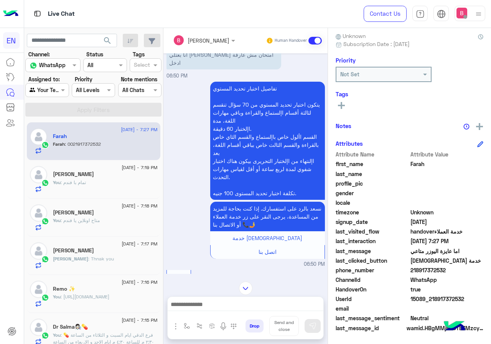
scroll to position [441, 0]
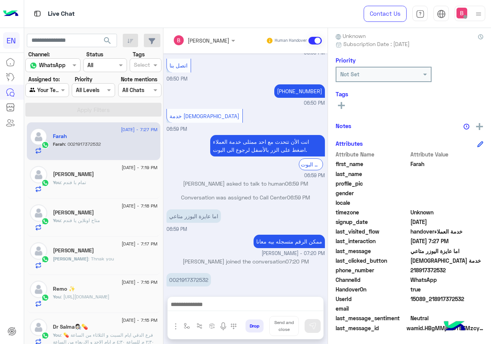
click at [266, 309] on textarea at bounding box center [246, 305] width 156 height 12
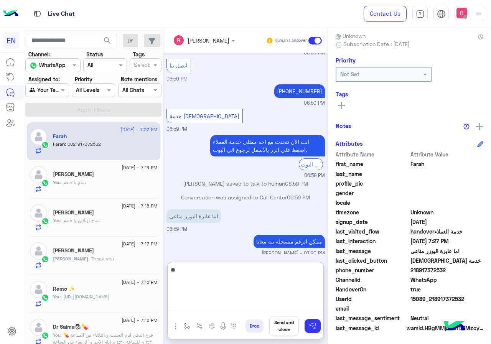
type textarea "*"
type textarea "**********"
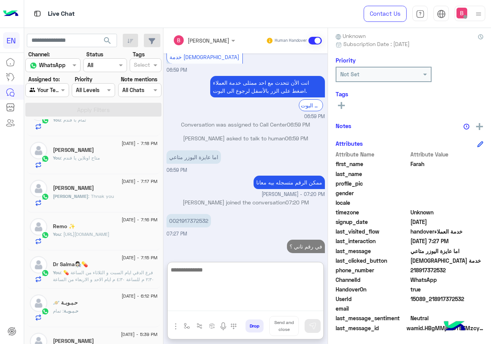
scroll to position [230, 0]
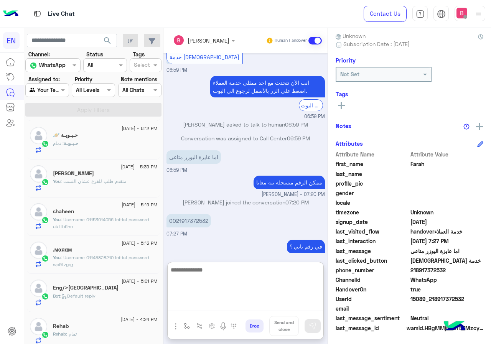
drag, startPoint x: 43, startPoint y: 84, endPoint x: 55, endPoint y: 92, distance: 14.4
click at [43, 84] on div "Agent Filter Your Team" at bounding box center [46, 90] width 43 height 14
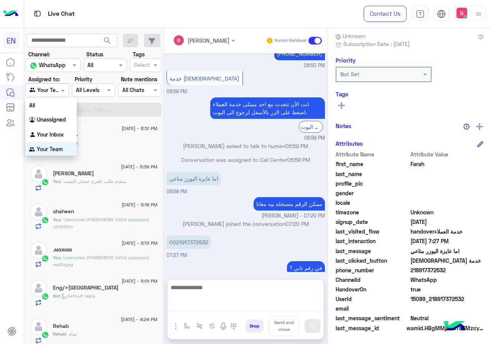
scroll to position [466, 0]
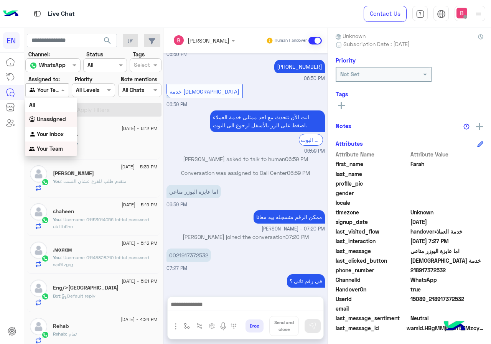
click at [53, 124] on div "Unassigned" at bounding box center [50, 119] width 51 height 15
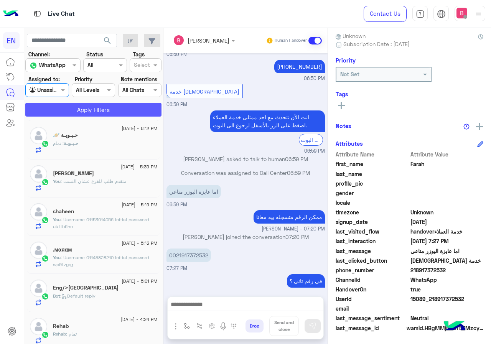
click at [86, 109] on button "Apply Filters" at bounding box center [93, 110] width 136 height 14
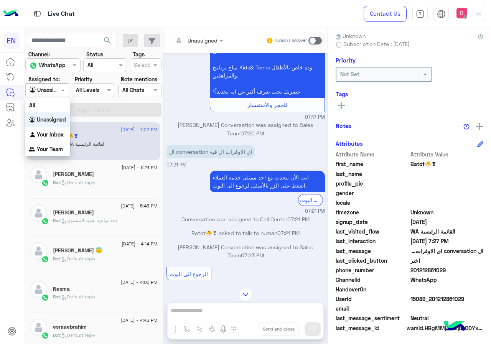
click at [49, 90] on div at bounding box center [47, 89] width 43 height 9
click at [55, 146] on b "Your Team" at bounding box center [50, 149] width 26 height 7
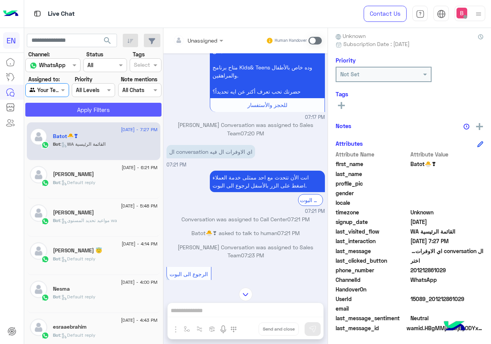
click at [77, 107] on button "Apply Filters" at bounding box center [93, 110] width 136 height 14
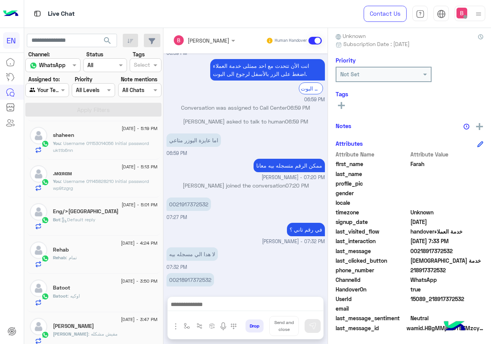
scroll to position [307, 0]
click at [102, 213] on div "Eng/>[GEOGRAPHIC_DATA]" at bounding box center [105, 212] width 105 height 8
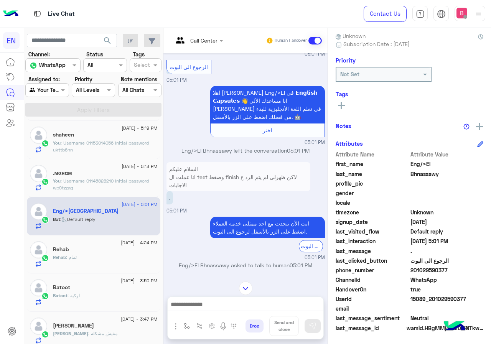
scroll to position [795, 0]
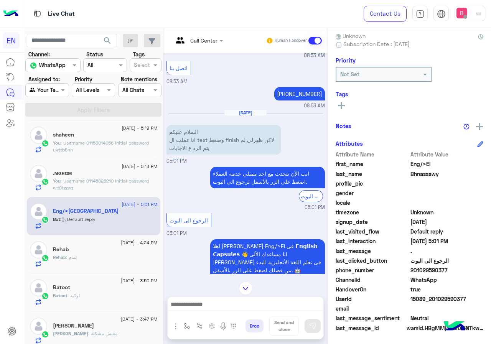
drag, startPoint x: 435, startPoint y: 269, endPoint x: 467, endPoint y: 270, distance: 31.5
click at [483, 270] on span "201029590377" at bounding box center [446, 270] width 73 height 8
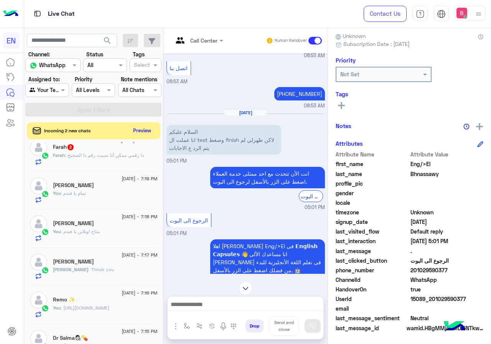
scroll to position [0, 0]
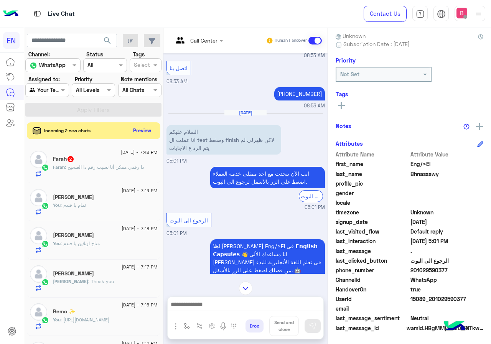
click at [160, 123] on div "Incoming 2 new chats Preview" at bounding box center [93, 130] width 133 height 17
click at [154, 131] on button "Preview" at bounding box center [143, 130] width 24 height 10
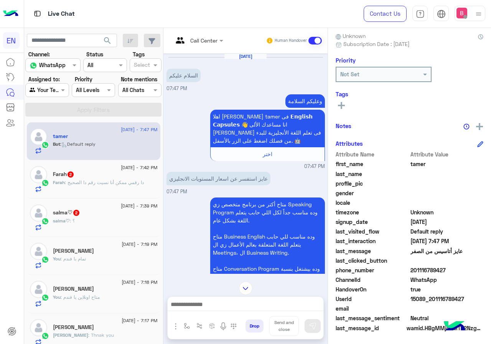
drag, startPoint x: 217, startPoint y: 43, endPoint x: 214, endPoint y: 46, distance: 5.2
click at [204, 43] on input "text" at bounding box center [188, 40] width 31 height 8
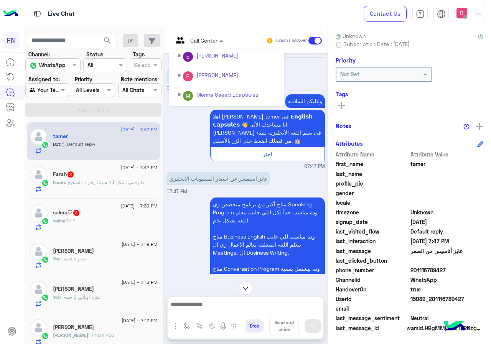
scroll to position [127, 0]
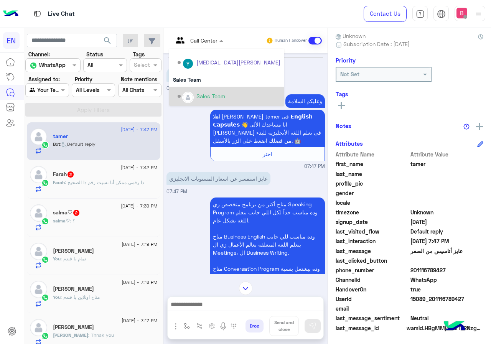
click at [219, 96] on div "Sales Team" at bounding box center [228, 96] width 103 height 13
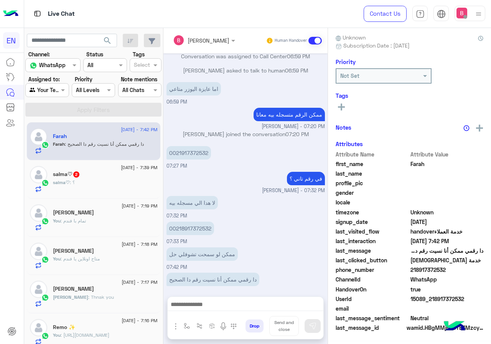
scroll to position [69, 0]
drag, startPoint x: 188, startPoint y: 223, endPoint x: 242, endPoint y: 220, distance: 54.1
click at [242, 220] on div "[DATE] الرجوع الى البوت 06:49 PM اهلا [PERSON_NAME] فى 𝗘𝗻𝗴𝗹𝗶𝘀𝗵 𝗖𝗮𝗽𝘀𝘂𝗹𝗲𝘀 👋 انا م…" at bounding box center [245, 170] width 164 height 235
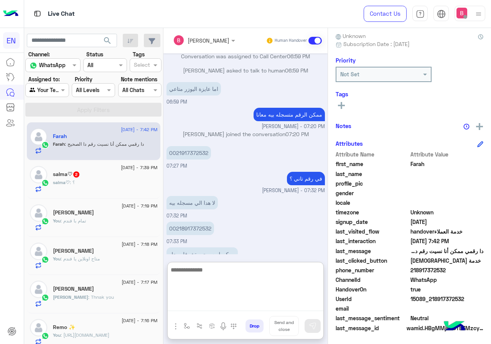
paste textarea "**********"
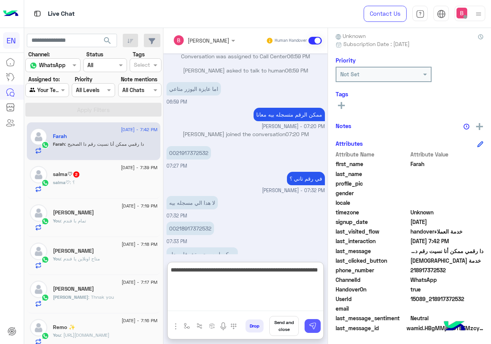
type textarea "**********"
click at [316, 325] on img at bounding box center [313, 326] width 8 height 8
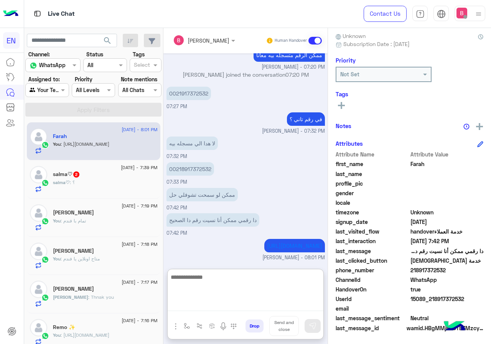
scroll to position [526, 0]
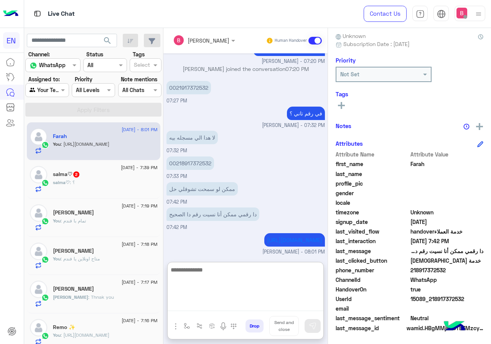
paste textarea "**********"
type textarea "**********"
click at [316, 323] on img at bounding box center [313, 326] width 8 height 8
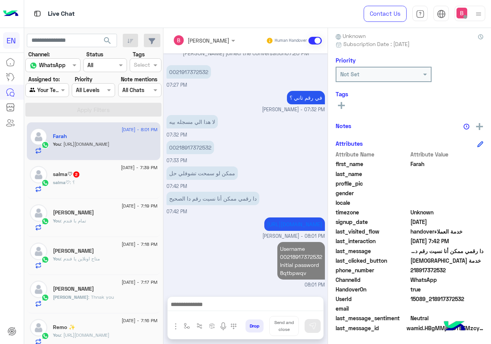
click at [114, 190] on div "salma♡ : ؟" at bounding box center [105, 185] width 105 height 13
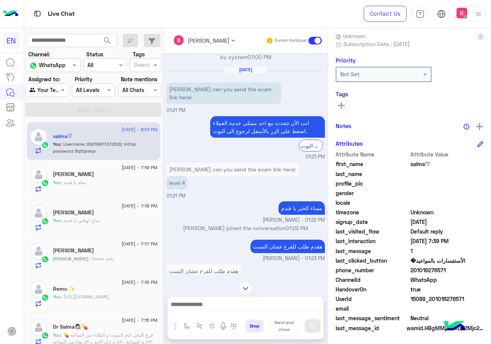
scroll to position [414, 0]
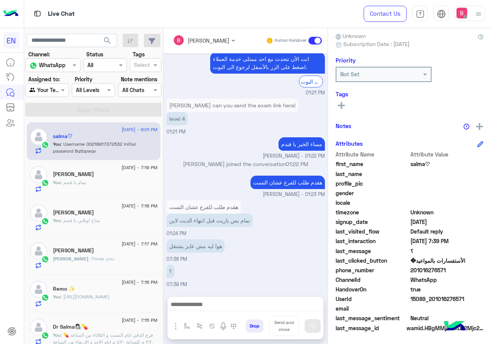
drag, startPoint x: 435, startPoint y: 268, endPoint x: 463, endPoint y: 271, distance: 28.1
click at [483, 268] on span "201016276571" at bounding box center [446, 270] width 73 height 8
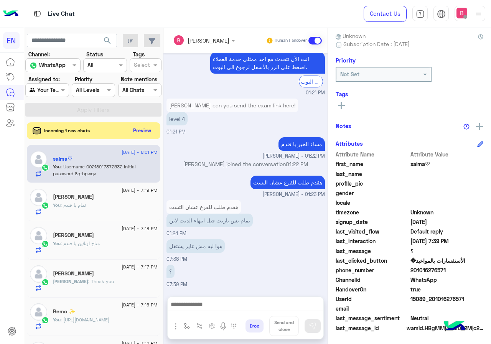
click at [347, 104] on button at bounding box center [341, 104] width 12 height 9
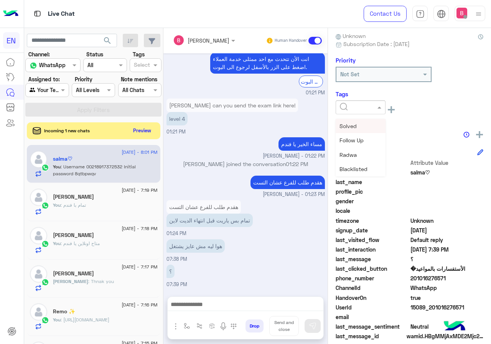
click at [363, 105] on input "text" at bounding box center [351, 108] width 23 height 8
click at [357, 128] on span "Solved" at bounding box center [347, 126] width 17 height 7
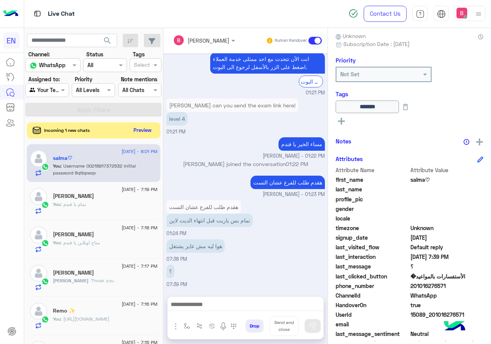
click at [154, 129] on button "Preview" at bounding box center [143, 130] width 24 height 10
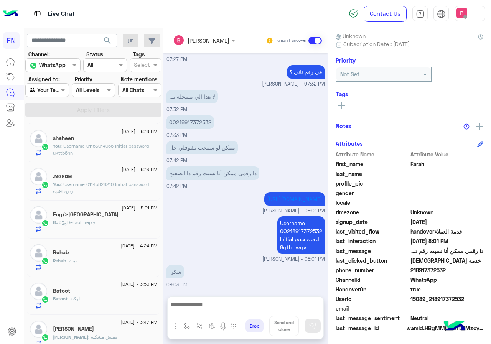
scroll to position [383, 0]
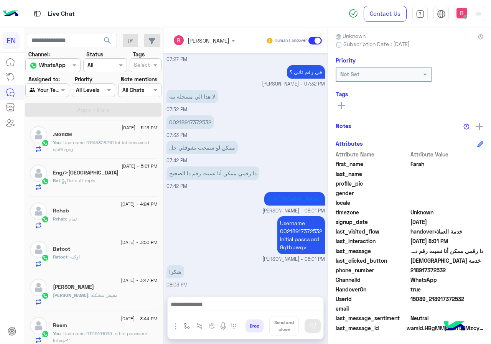
click at [47, 92] on input "text" at bounding box center [39, 90] width 18 height 8
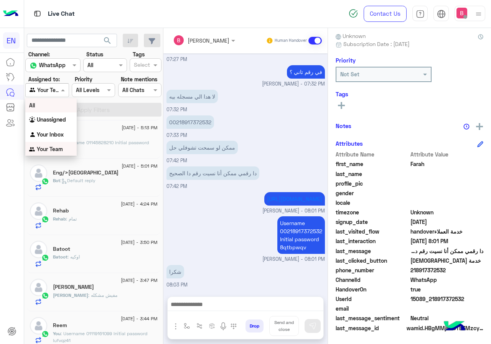
scroll to position [0, 0]
click at [49, 123] on div "Unassigned" at bounding box center [50, 119] width 51 height 15
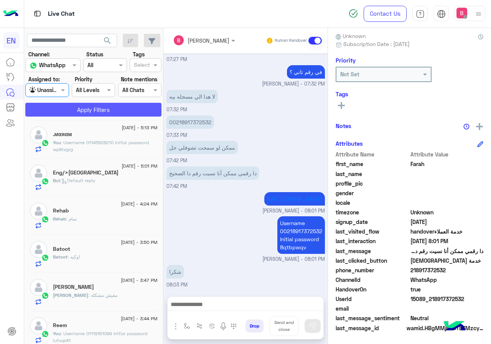
click at [82, 104] on button "Apply Filters" at bounding box center [93, 110] width 136 height 14
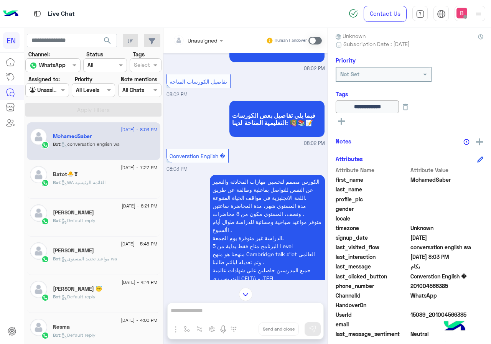
scroll to position [1241, 0]
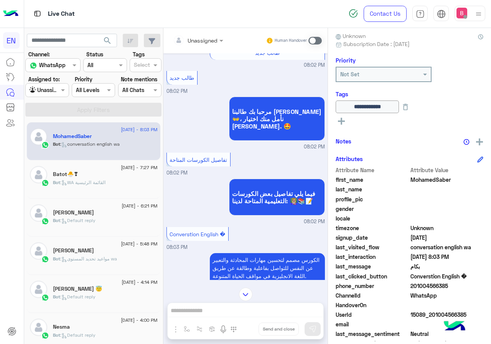
click at [92, 183] on span ": WA القائمة الرئيسية" at bounding box center [82, 182] width 45 height 6
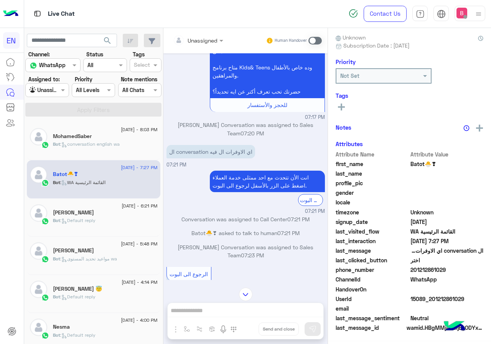
scroll to position [69, 0]
click at [199, 39] on input "text" at bounding box center [188, 40] width 31 height 8
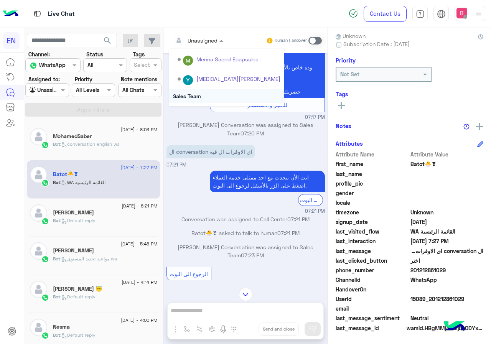
scroll to position [127, 0]
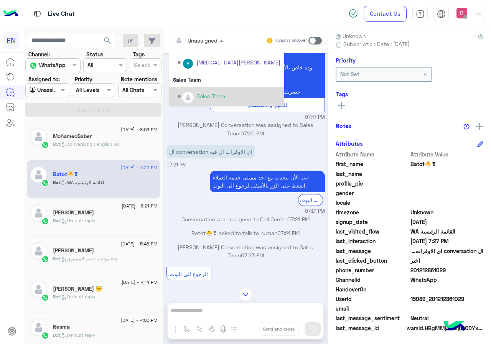
click at [195, 94] on div "Sales Team" at bounding box center [228, 96] width 103 height 13
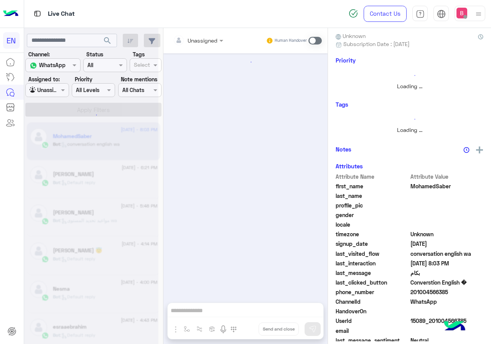
scroll to position [1586, 0]
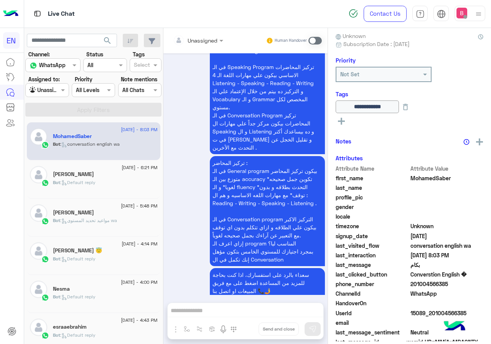
click at [128, 181] on div "Bot : Default reply" at bounding box center [105, 185] width 105 height 13
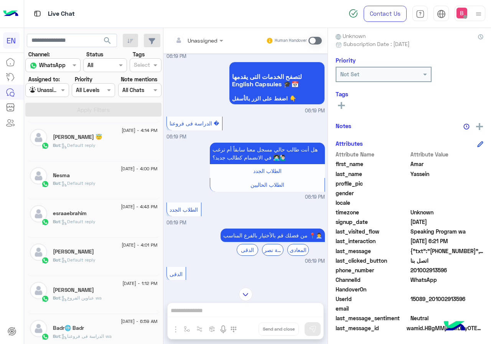
scroll to position [115, 0]
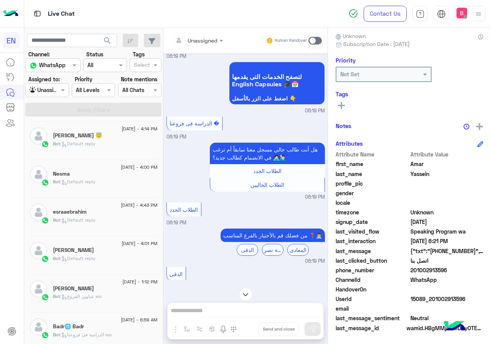
click at [112, 140] on div "Bot : Default reply" at bounding box center [105, 146] width 105 height 13
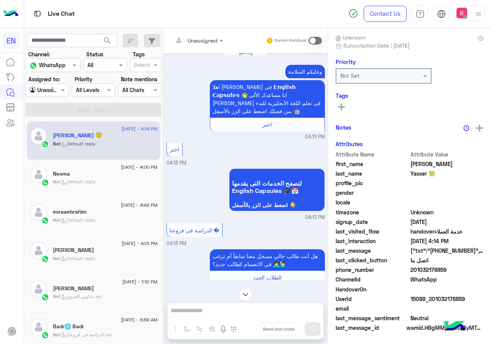
scroll to position [69, 0]
click at [102, 177] on div "Nesma" at bounding box center [105, 175] width 105 height 8
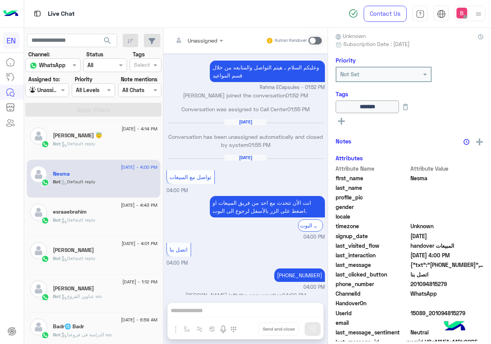
scroll to position [392, 0]
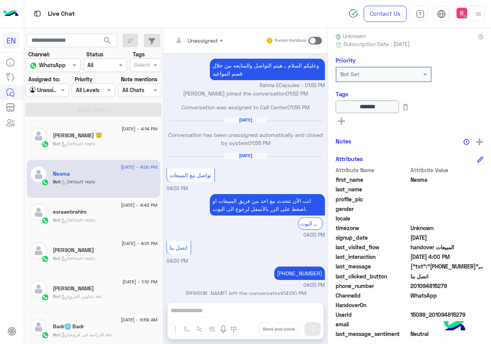
click at [235, 312] on div "Unassigned Human Handover [DATE] 01094815279 08:47 PM [DATE] هيتم التواصل مع حض…" at bounding box center [245, 187] width 164 height 319
click at [314, 39] on span at bounding box center [314, 41] width 13 height 8
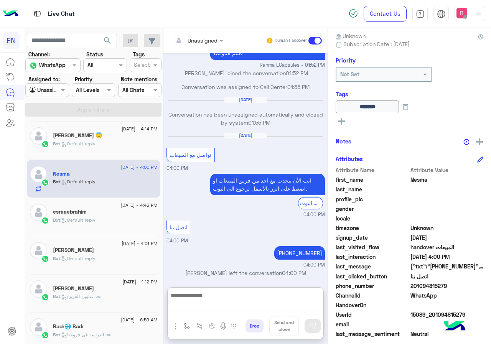
click at [245, 307] on textarea at bounding box center [246, 301] width 156 height 20
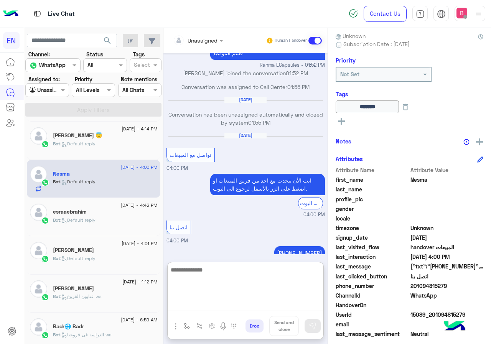
click at [248, 289] on textarea at bounding box center [246, 288] width 156 height 46
type textarea "**********"
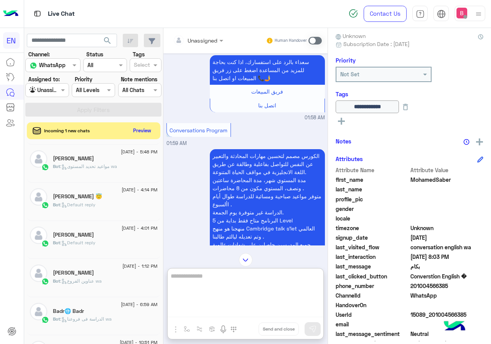
scroll to position [1634, 0]
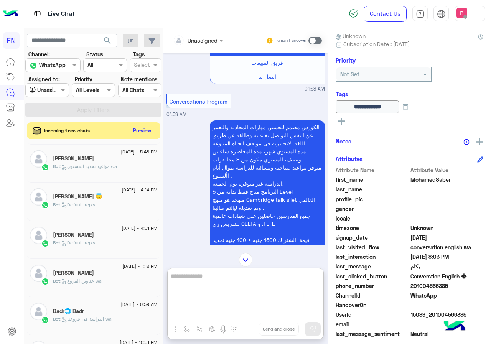
click at [144, 124] on div "Incoming 1 new chats Preview" at bounding box center [93, 130] width 133 height 17
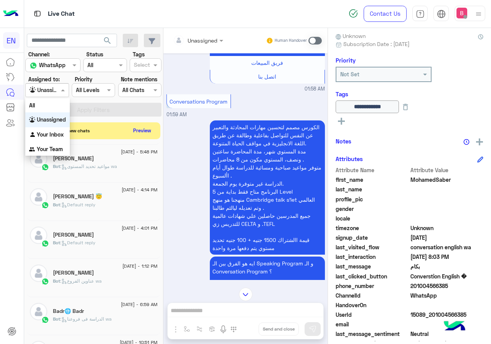
click at [49, 95] on div "Agent Filter Unassigned" at bounding box center [46, 90] width 43 height 14
click at [52, 148] on b "Your Team" at bounding box center [50, 149] width 26 height 7
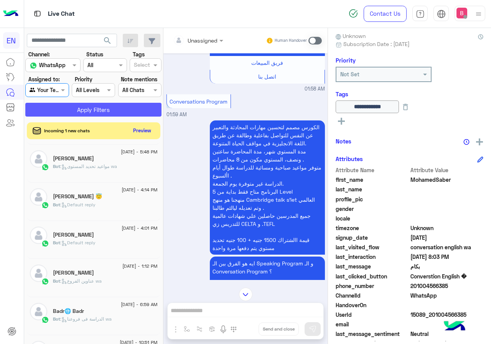
click at [87, 108] on button "Apply Filters" at bounding box center [93, 110] width 136 height 14
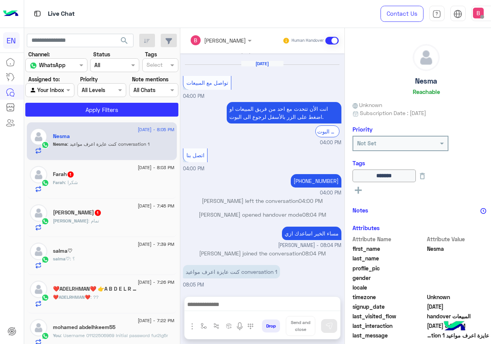
click at [145, 217] on div "Abdallah : تمام" at bounding box center [113, 223] width 121 height 13
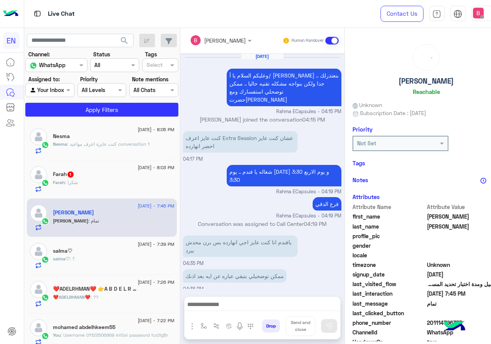
scroll to position [482, 0]
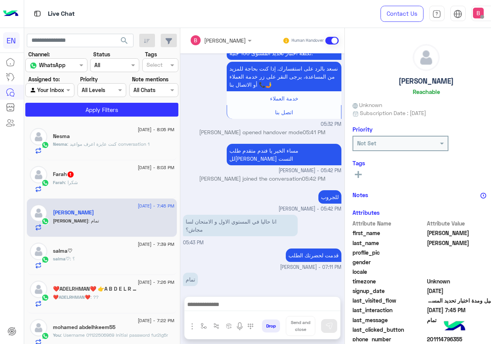
click at [151, 181] on div "Farah : شكرا" at bounding box center [113, 185] width 121 height 13
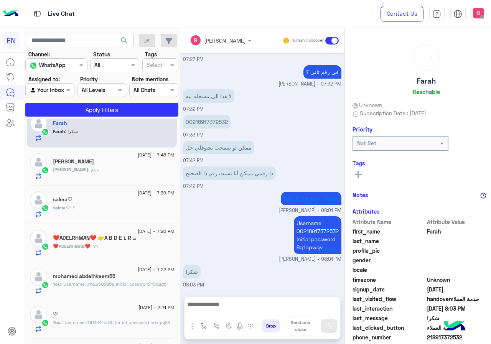
scroll to position [153, 0]
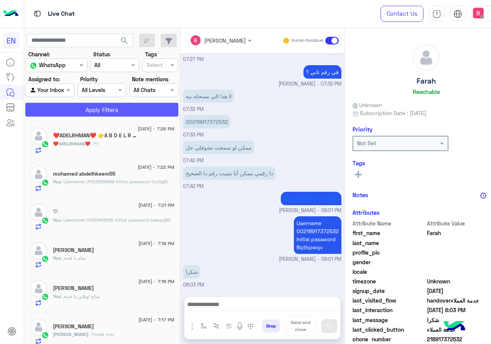
click at [116, 113] on button "Apply Filters" at bounding box center [101, 110] width 153 height 14
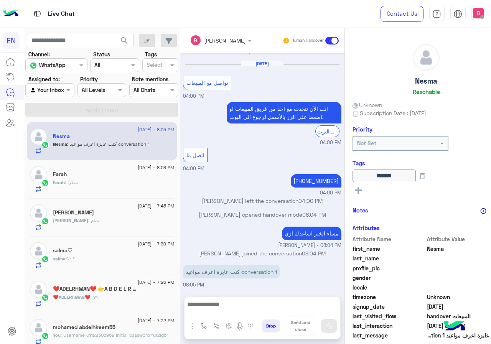
click at [47, 93] on input "text" at bounding box center [41, 90] width 23 height 8
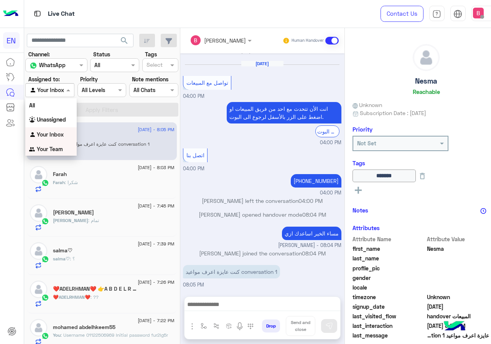
click at [56, 145] on div "Your Team" at bounding box center [50, 149] width 51 height 15
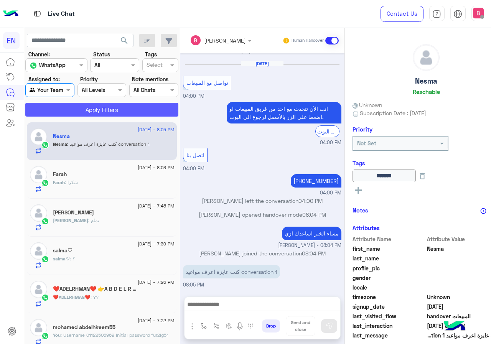
click at [89, 110] on button "Apply Filters" at bounding box center [101, 110] width 153 height 14
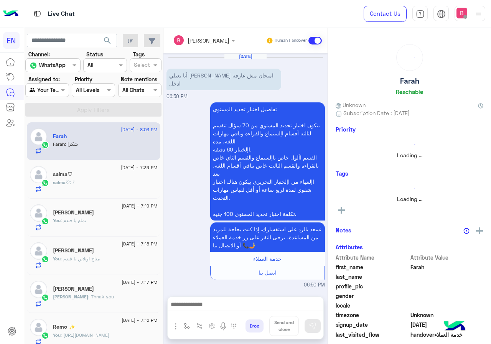
scroll to position [465, 0]
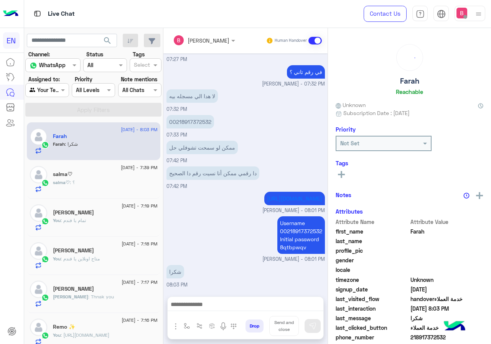
click at [104, 191] on div "salma♡ : ؟" at bounding box center [105, 185] width 105 height 13
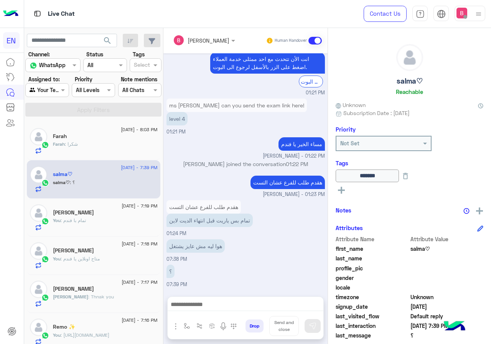
click at [47, 92] on input "text" at bounding box center [39, 90] width 18 height 8
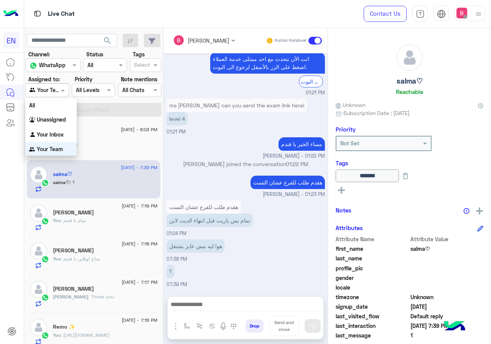
scroll to position [0, 0]
click at [57, 121] on b "Unassigned" at bounding box center [51, 119] width 29 height 7
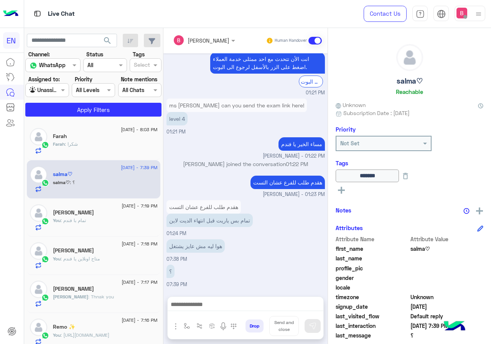
click at [101, 101] on section "Channel: Channel WhatsApp Status Channel All Tags Select Assigned to: Agent Fil…" at bounding box center [94, 83] width 128 height 66
click at [99, 105] on button "Apply Filters" at bounding box center [93, 110] width 136 height 14
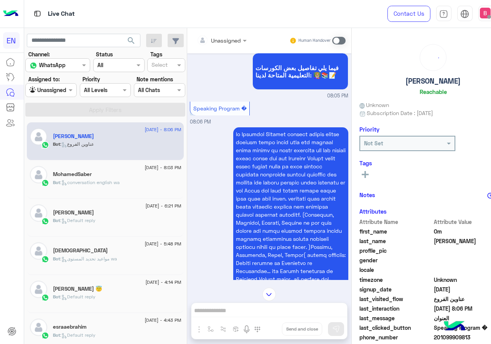
scroll to position [192, 0]
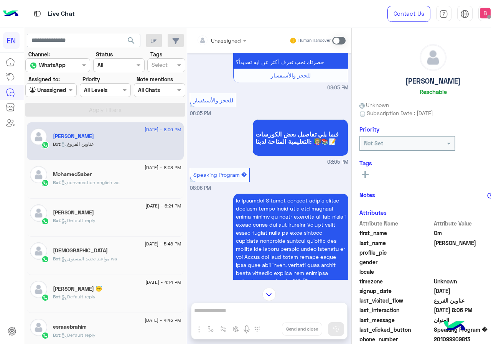
click at [123, 186] on div "Bot : conversation english wa" at bounding box center [117, 185] width 128 height 13
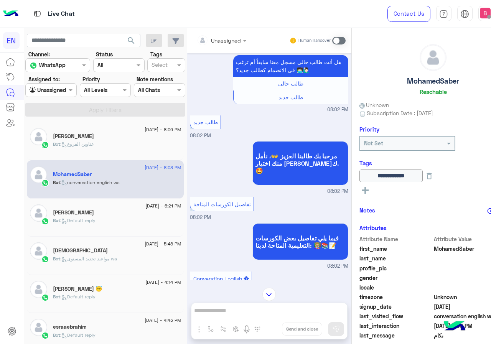
scroll to position [1241, 0]
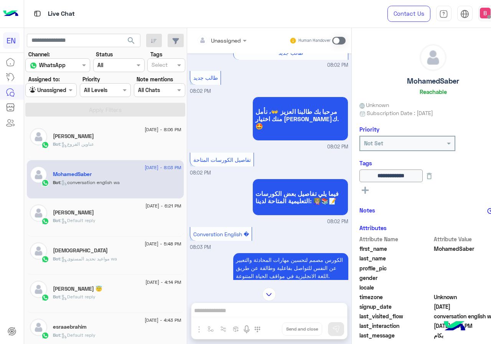
click at [94, 225] on div "Bot : Default reply" at bounding box center [117, 223] width 128 height 13
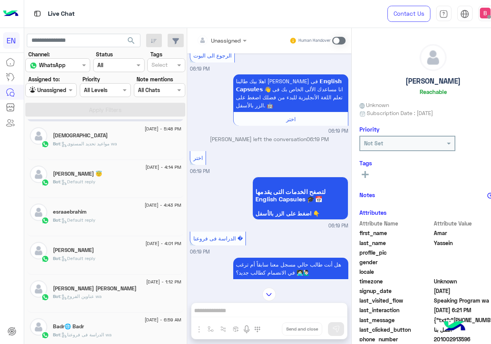
click at [120, 150] on div "Bot : مواعيد تحديد المستوى wa" at bounding box center [117, 146] width 128 height 13
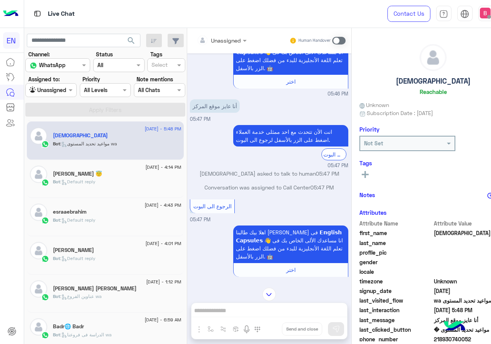
click at [122, 173] on div "[PERSON_NAME] 😇" at bounding box center [117, 175] width 128 height 8
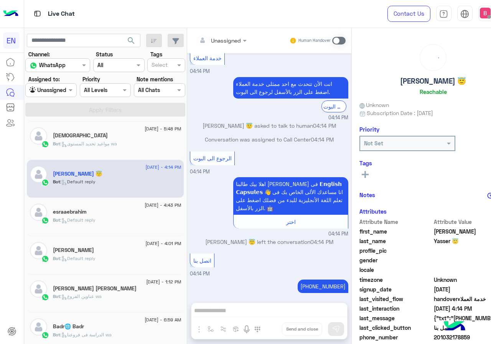
click at [50, 91] on div at bounding box center [51, 89] width 51 height 9
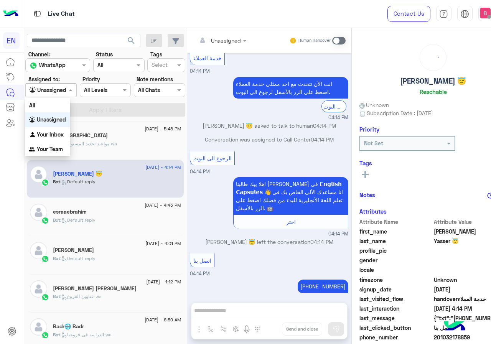
click at [42, 130] on div "Your Inbox" at bounding box center [47, 134] width 44 height 15
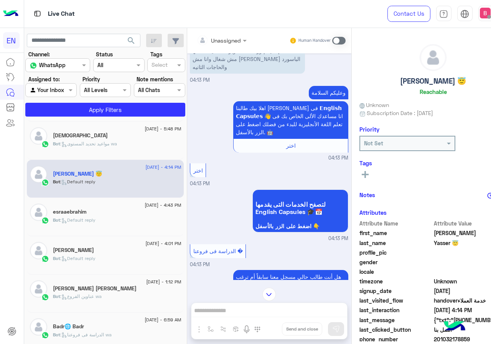
click at [94, 222] on span ": Default reply" at bounding box center [77, 220] width 35 height 6
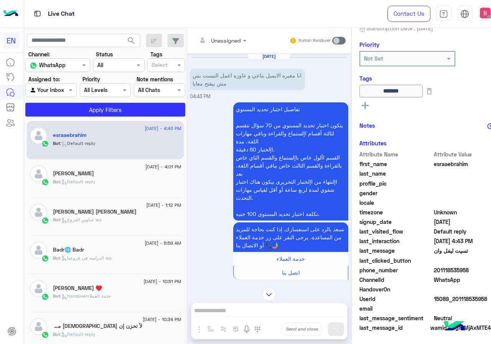
click at [114, 174] on div "[PERSON_NAME]" at bounding box center [117, 174] width 128 height 8
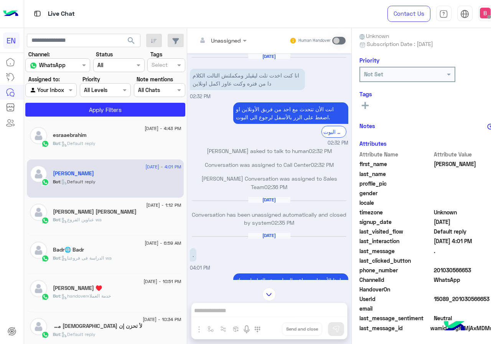
drag, startPoint x: 41, startPoint y: 87, endPoint x: 41, endPoint y: 92, distance: 4.2
click at [41, 88] on input "text" at bounding box center [42, 90] width 25 height 8
click at [123, 153] on div "Bot : Default reply" at bounding box center [117, 146] width 128 height 13
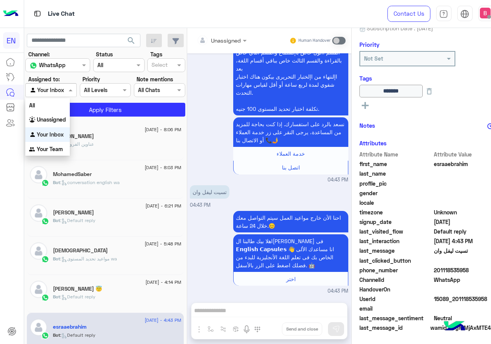
click at [53, 89] on div at bounding box center [51, 89] width 51 height 9
click at [53, 139] on div "Your Inbox" at bounding box center [47, 134] width 44 height 15
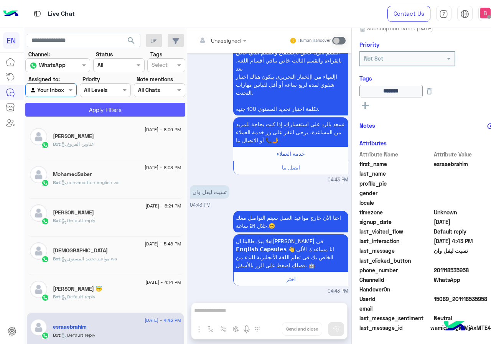
click at [80, 111] on button "Apply Filters" at bounding box center [105, 110] width 160 height 14
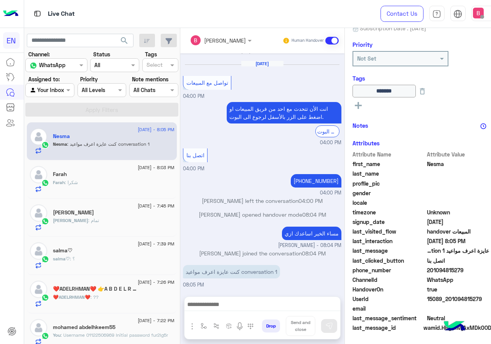
click at [60, 87] on div at bounding box center [50, 89] width 48 height 9
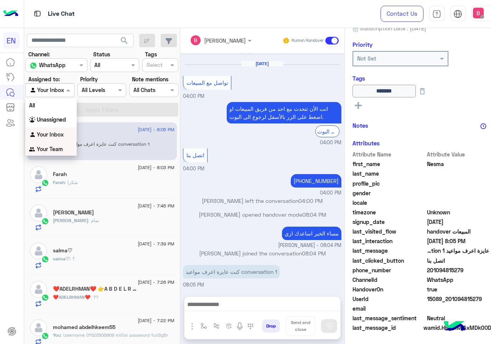
click at [54, 143] on div "Your Team" at bounding box center [50, 149] width 51 height 15
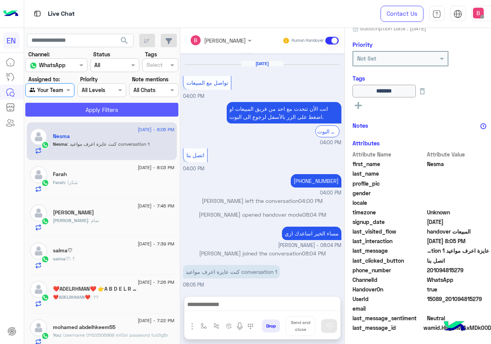
click at [91, 107] on button "Apply Filters" at bounding box center [101, 110] width 153 height 14
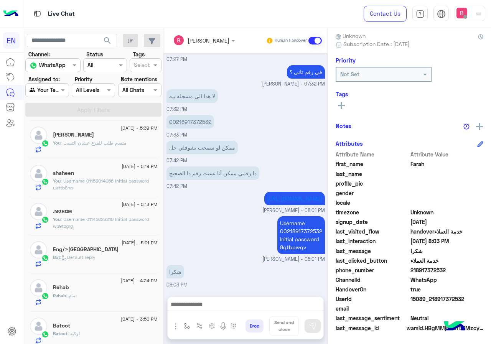
scroll to position [345, 0]
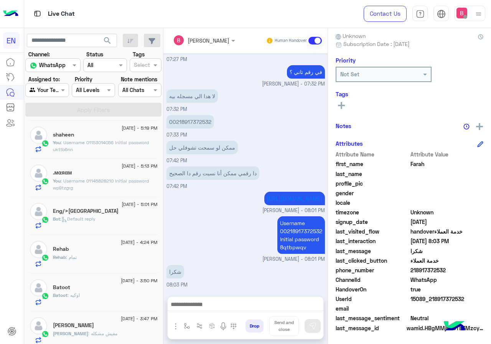
click at [109, 214] on div "Eng/>[GEOGRAPHIC_DATA]" at bounding box center [105, 212] width 105 height 8
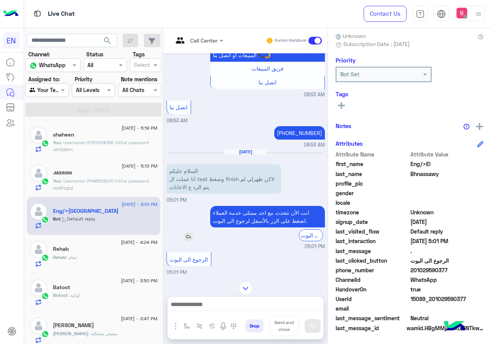
scroll to position [757, 0]
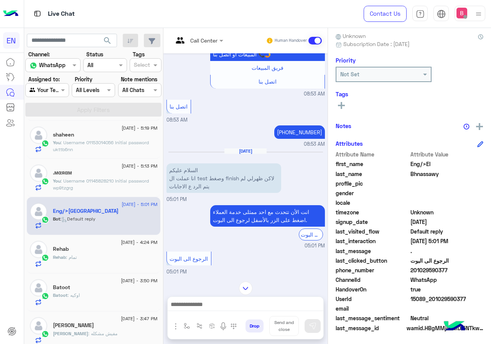
drag, startPoint x: 436, startPoint y: 270, endPoint x: 482, endPoint y: 271, distance: 46.0
click at [482, 271] on span "201029590377" at bounding box center [446, 270] width 73 height 8
copy span "01029590377"
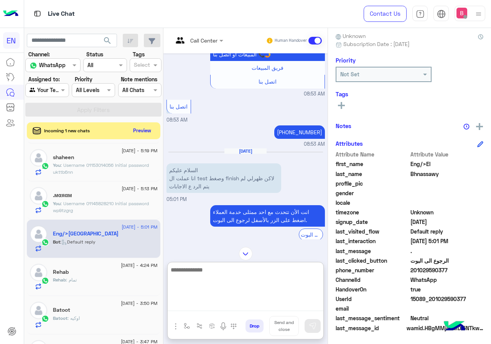
click at [223, 306] on textarea at bounding box center [246, 288] width 156 height 46
type textarea "**********"
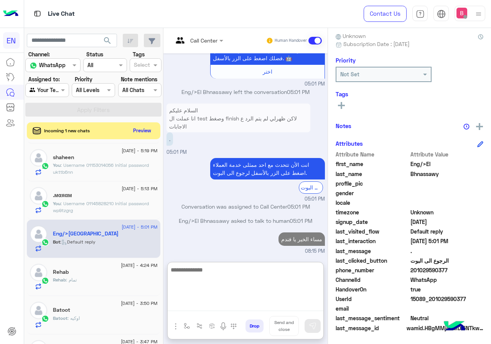
scroll to position [1021, 0]
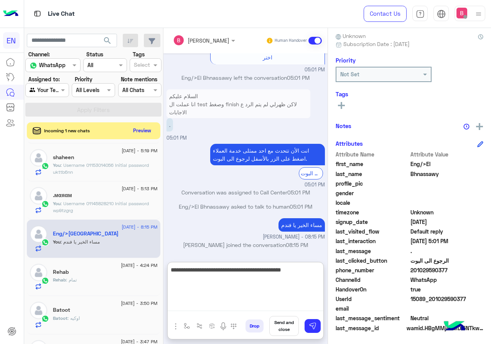
type textarea "**********"
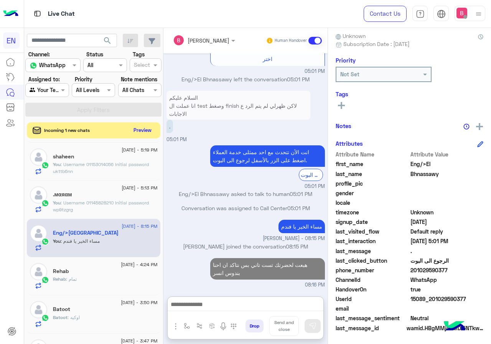
click at [154, 131] on button "Preview" at bounding box center [143, 130] width 24 height 10
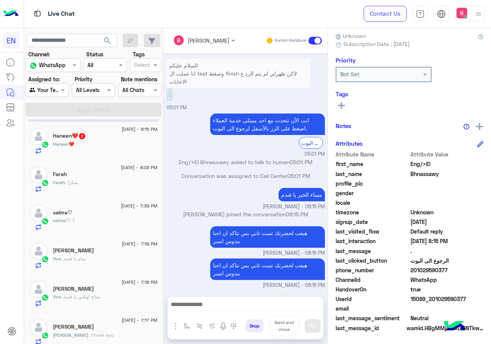
scroll to position [0, 0]
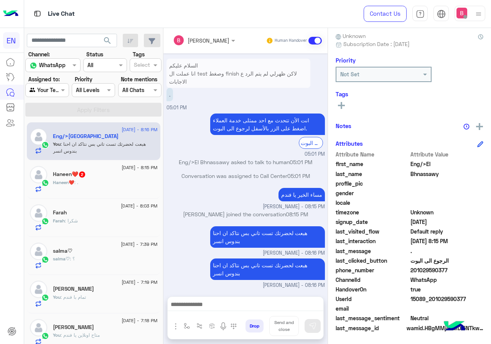
click at [131, 187] on div "Haneen❤️ : ." at bounding box center [105, 185] width 105 height 13
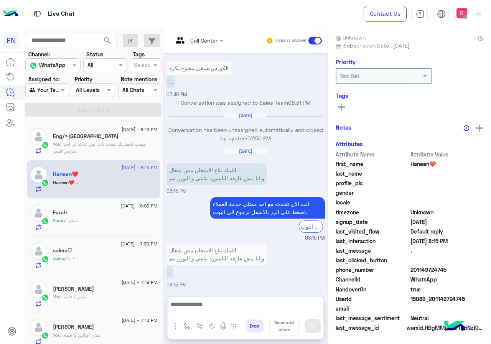
scroll to position [69, 0]
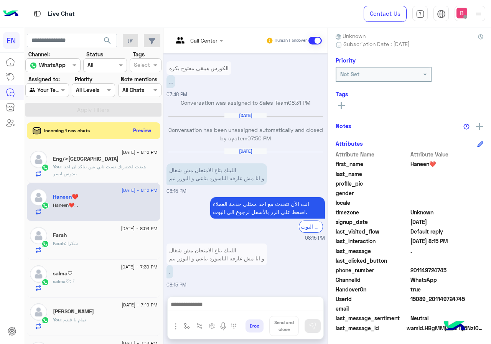
drag, startPoint x: 436, startPoint y: 271, endPoint x: 482, endPoint y: 271, distance: 45.6
click at [482, 271] on span "201149724745" at bounding box center [446, 270] width 73 height 8
copy span "01149724745"
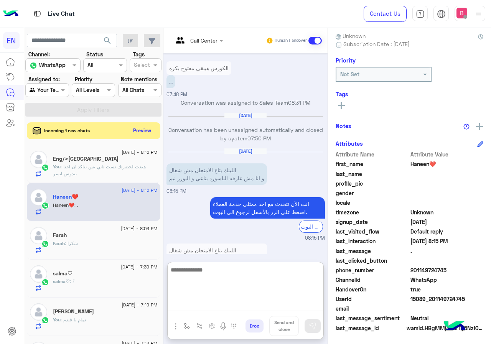
paste textarea "**********"
type textarea "**********"
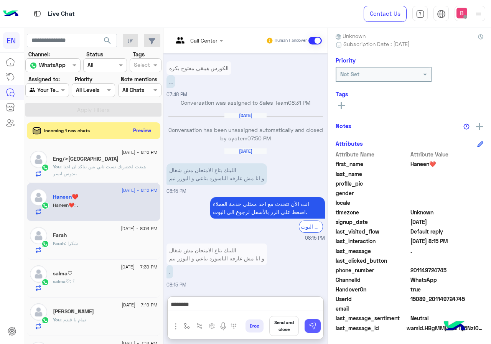
click at [316, 329] on img at bounding box center [313, 326] width 8 height 8
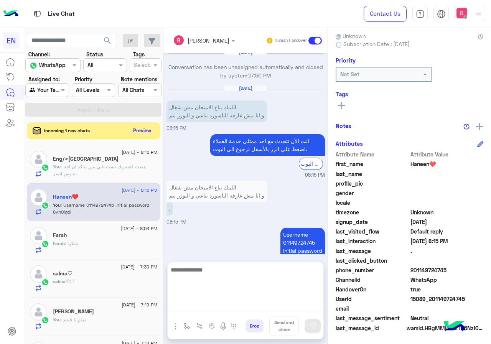
scroll to position [415, 0]
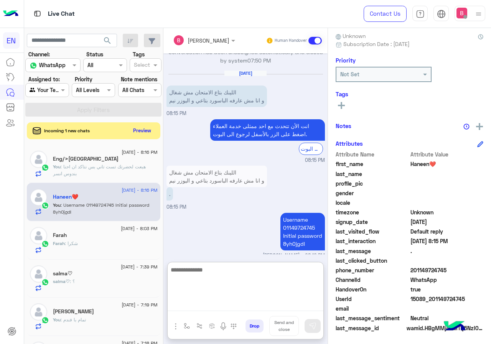
paste textarea "**********"
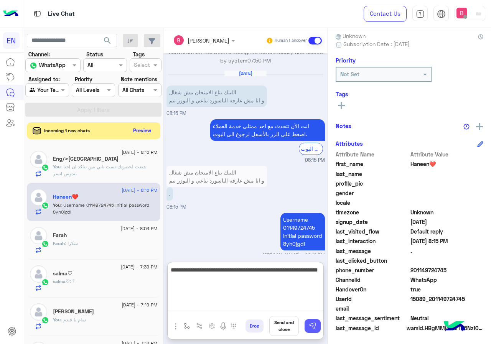
type textarea "**********"
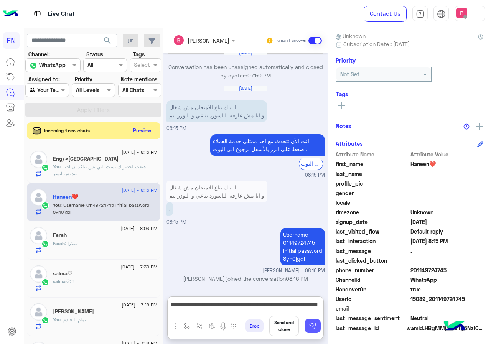
click at [320, 321] on button at bounding box center [312, 326] width 16 height 14
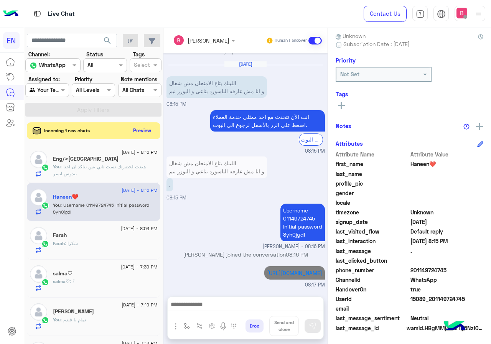
scroll to position [432, 0]
click at [154, 131] on button "Preview" at bounding box center [143, 130] width 24 height 10
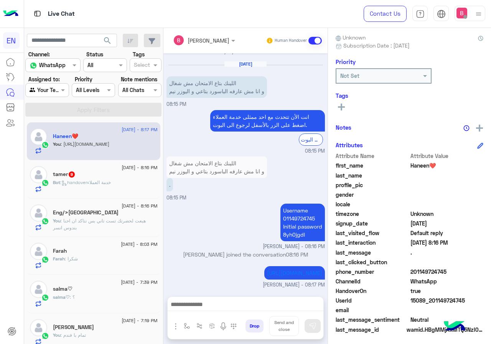
scroll to position [69, 0]
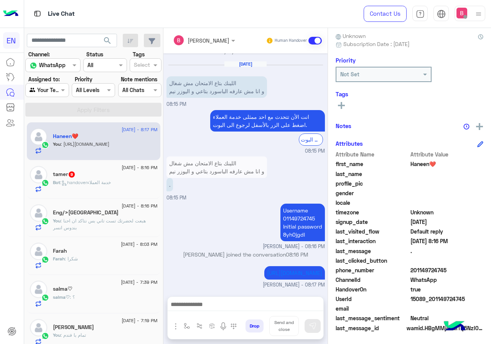
click at [130, 183] on div "Bot : handoverخدمة العملاء" at bounding box center [105, 185] width 105 height 13
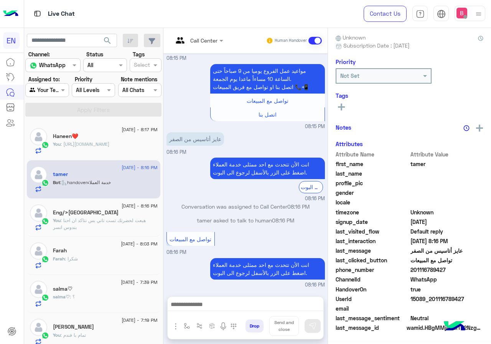
scroll to position [69, 0]
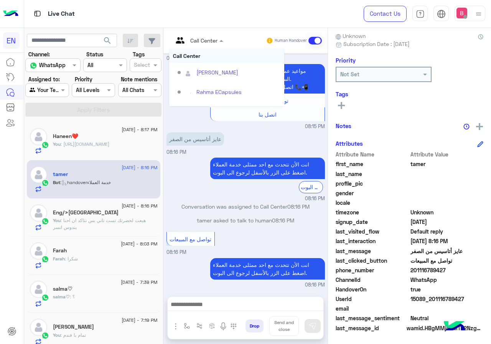
drag, startPoint x: 219, startPoint y: 41, endPoint x: 211, endPoint y: 48, distance: 11.1
click at [204, 41] on input "text" at bounding box center [188, 40] width 31 height 8
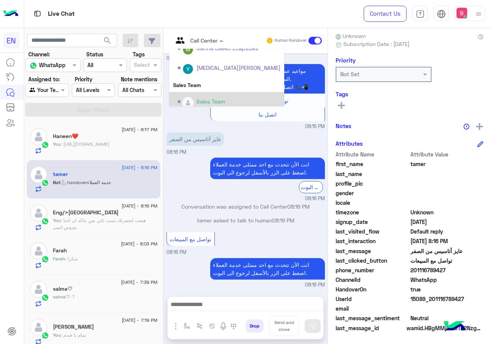
scroll to position [127, 0]
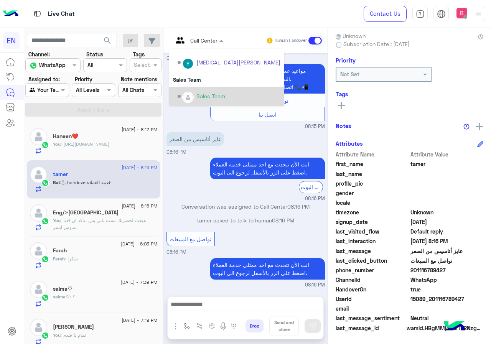
click at [224, 93] on div "Sales Team" at bounding box center [210, 96] width 29 height 8
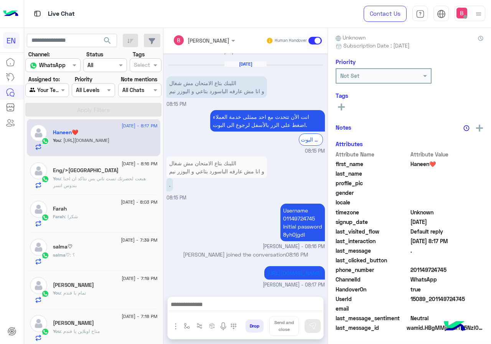
scroll to position [67, 0]
click at [41, 88] on input "text" at bounding box center [39, 90] width 18 height 8
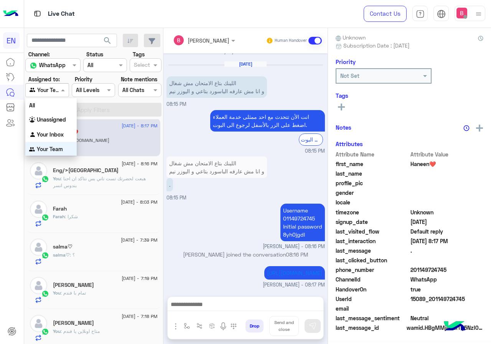
scroll to position [0, 0]
click at [50, 116] on b "Unassigned" at bounding box center [51, 119] width 29 height 7
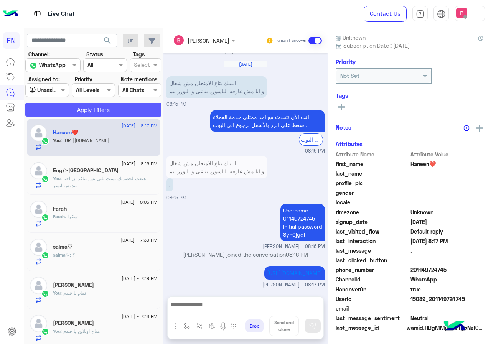
click at [60, 112] on button "Apply Filters" at bounding box center [93, 110] width 136 height 14
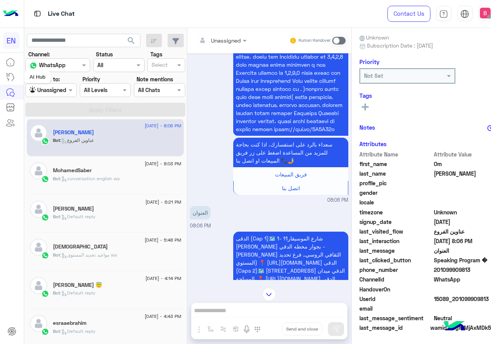
scroll to position [69, 0]
click at [47, 90] on input "text" at bounding box center [42, 90] width 25 height 8
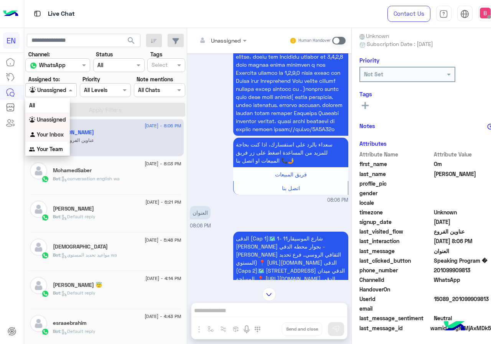
click at [59, 135] on b "Your Inbox" at bounding box center [50, 134] width 27 height 7
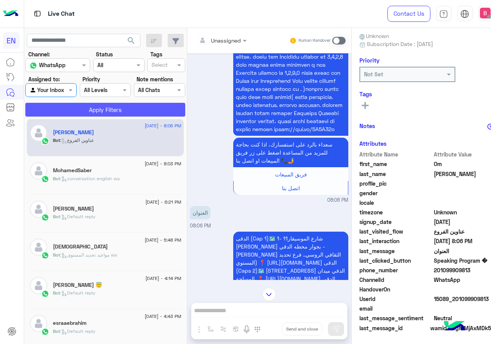
click at [77, 107] on button "Apply Filters" at bounding box center [105, 110] width 160 height 14
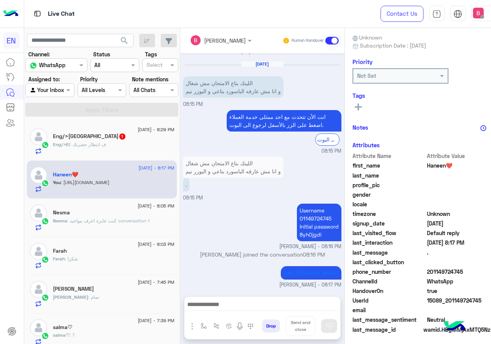
scroll to position [69, 0]
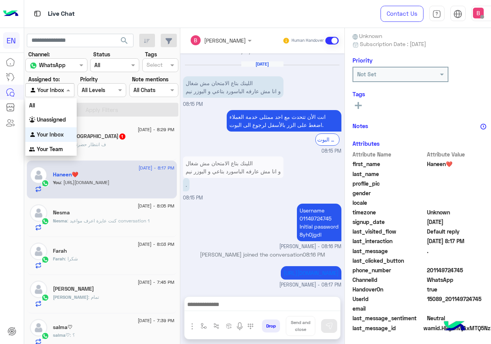
click at [52, 89] on input "text" at bounding box center [41, 90] width 23 height 8
click at [58, 147] on b "Your Team" at bounding box center [50, 149] width 26 height 7
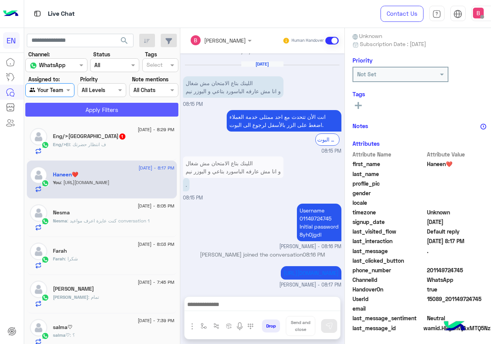
click at [80, 111] on button "Apply Filters" at bounding box center [101, 110] width 153 height 14
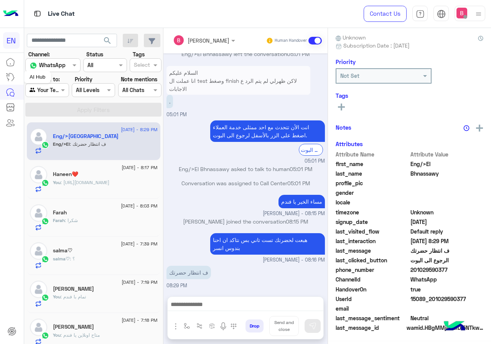
scroll to position [69, 0]
click at [46, 88] on mat-tooltip-component "AI Hub" at bounding box center [37, 77] width 27 height 23
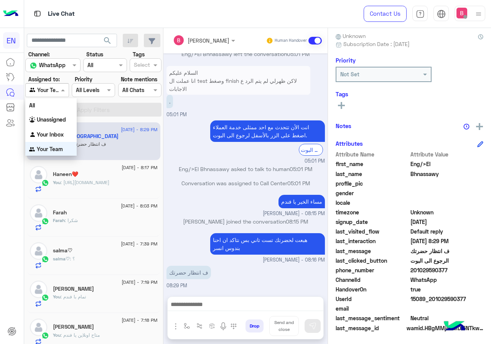
click at [47, 90] on input "text" at bounding box center [39, 90] width 18 height 8
click at [48, 117] on b "Unassigned" at bounding box center [51, 119] width 29 height 7
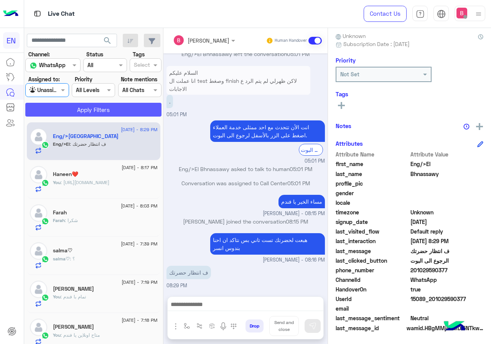
click at [74, 103] on button "Apply Filters" at bounding box center [93, 110] width 136 height 14
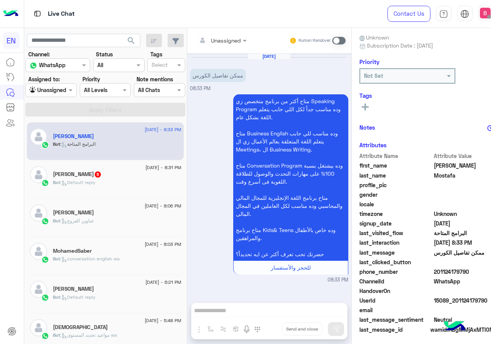
scroll to position [69, 0]
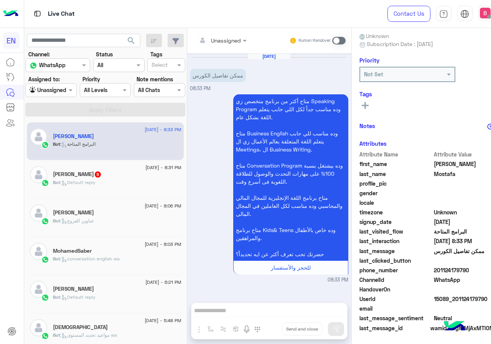
click at [211, 44] on div "Unassigned" at bounding box center [226, 40] width 30 height 8
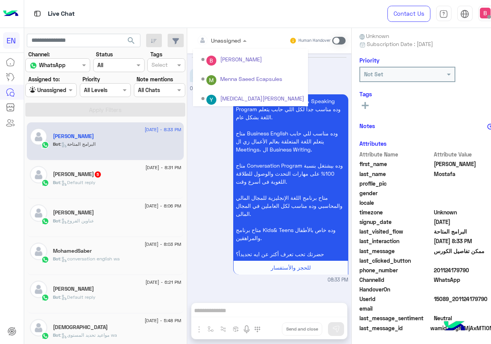
scroll to position [127, 0]
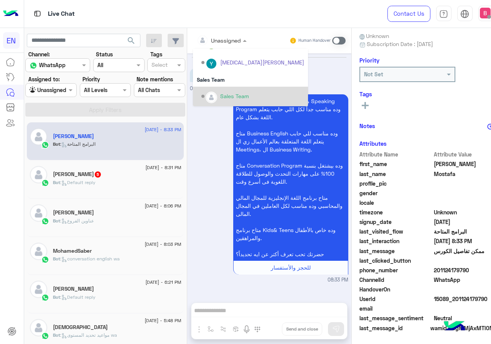
click at [201, 91] on div "Sales Team" at bounding box center [252, 96] width 103 height 13
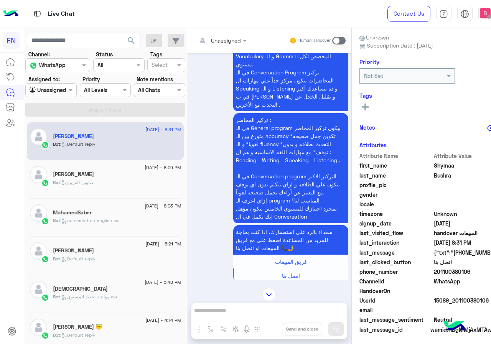
scroll to position [69, 0]
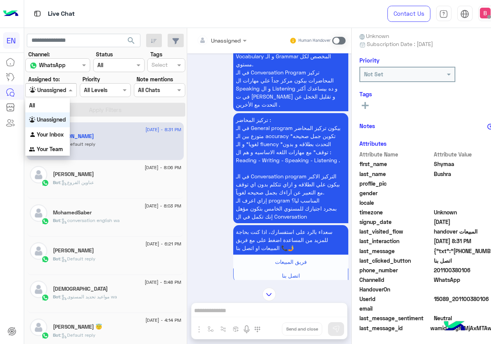
click at [48, 88] on div at bounding box center [51, 89] width 51 height 9
click at [50, 127] on div "Unassigned" at bounding box center [47, 119] width 44 height 15
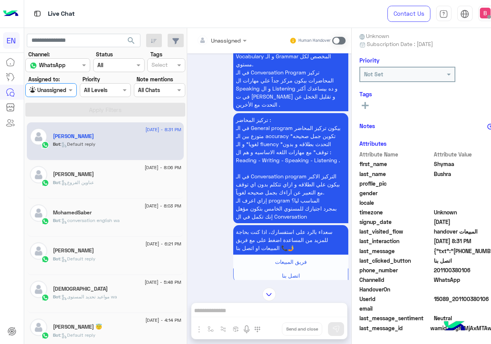
click at [53, 128] on div "13 September - 8:31 PM" at bounding box center [117, 130] width 128 height 5
click at [56, 86] on div at bounding box center [51, 89] width 51 height 9
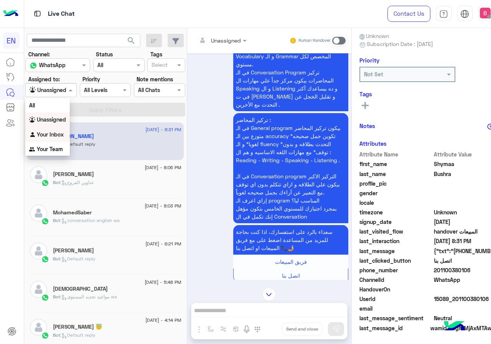
click at [51, 133] on b "Your Inbox" at bounding box center [50, 134] width 27 height 7
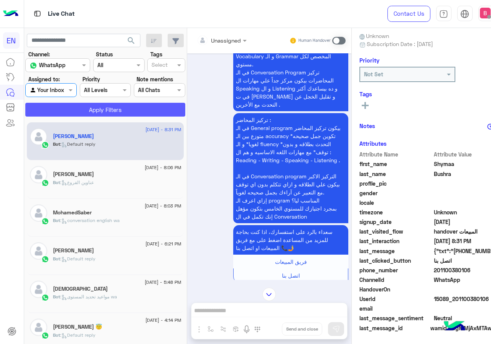
click at [67, 108] on button "Apply Filters" at bounding box center [105, 110] width 160 height 14
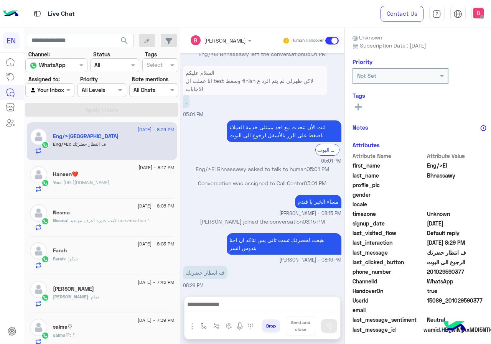
scroll to position [69, 0]
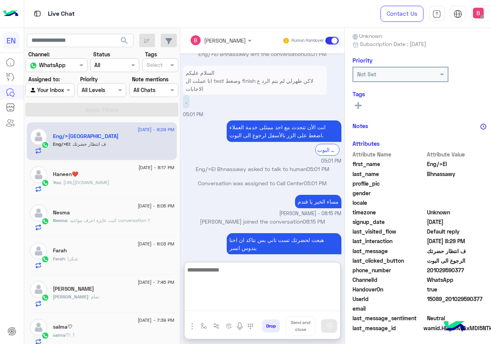
paste textarea "**********"
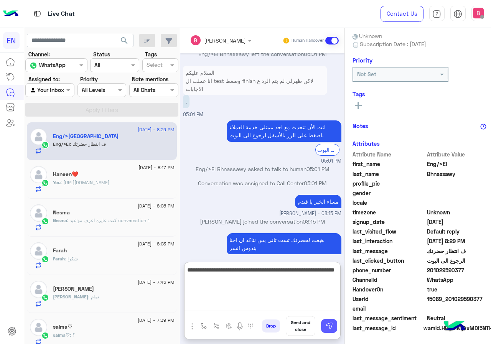
type textarea "**********"
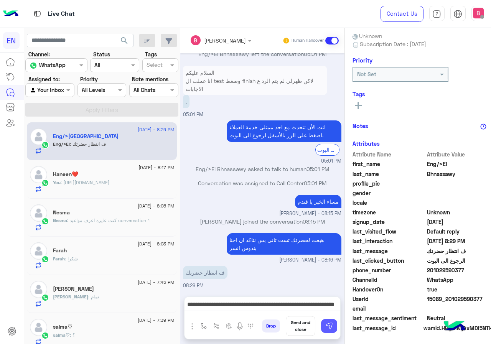
click at [333, 327] on img at bounding box center [329, 326] width 8 height 8
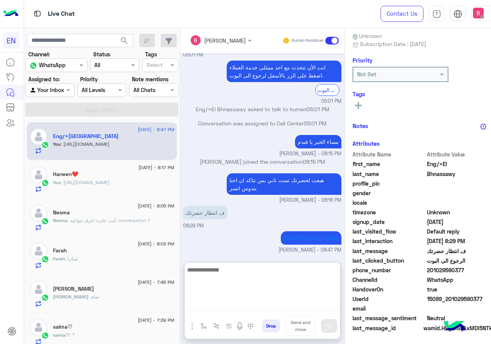
scroll to position [971, 0]
paste textarea "**********"
type textarea "**********"
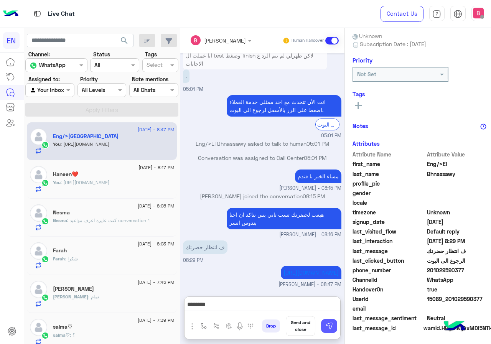
click at [332, 325] on button at bounding box center [329, 326] width 16 height 14
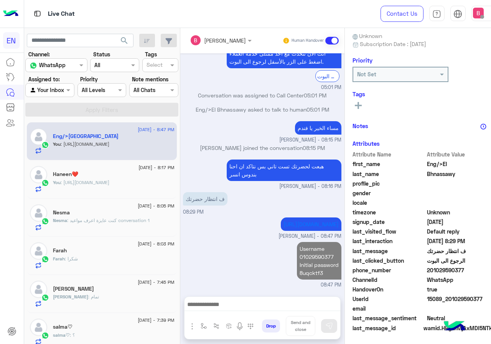
scroll to position [988, 0]
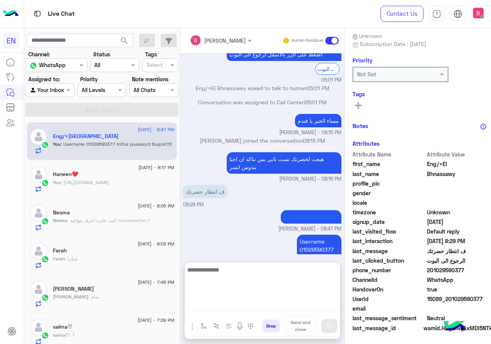
click at [242, 302] on textarea at bounding box center [262, 288] width 156 height 46
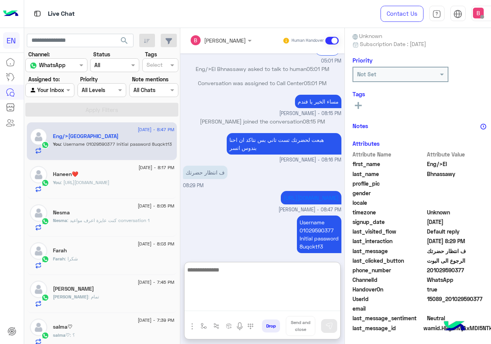
scroll to position [1017, 0]
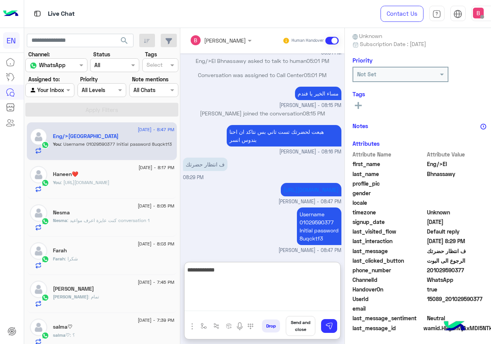
click at [297, 277] on textarea "**********" at bounding box center [262, 288] width 156 height 46
type textarea "**********"
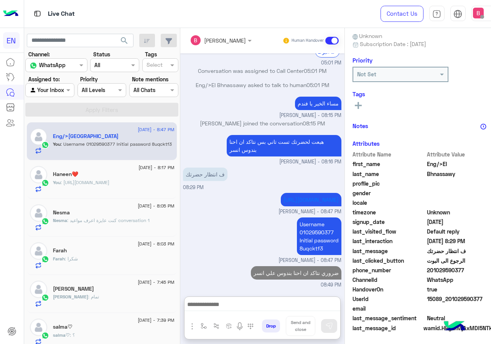
click at [49, 91] on input "text" at bounding box center [41, 90] width 23 height 8
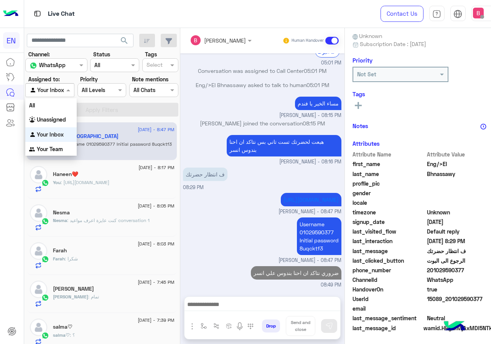
scroll to position [1013, 0]
click at [50, 144] on div "Your Team" at bounding box center [50, 149] width 51 height 15
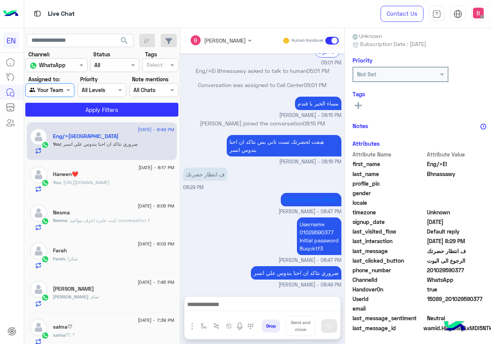
click at [77, 118] on app-inbox-users-filters "search Channel: Channel WhatsApp Status Channel All Tags Select Assigned to: Ag…" at bounding box center [102, 74] width 156 height 92
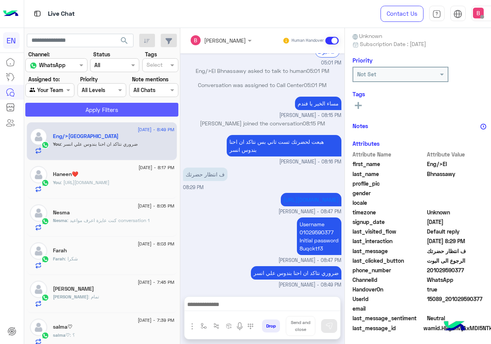
click at [80, 108] on button "Apply Filters" at bounding box center [101, 110] width 153 height 14
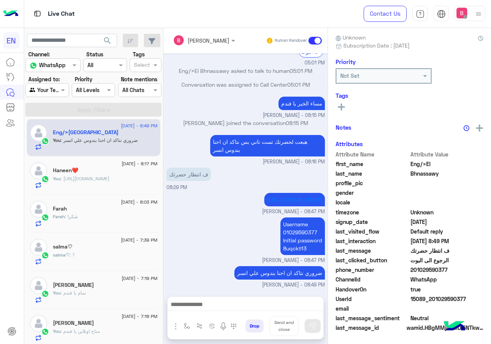
scroll to position [67, 0]
click at [55, 90] on div at bounding box center [47, 89] width 43 height 9
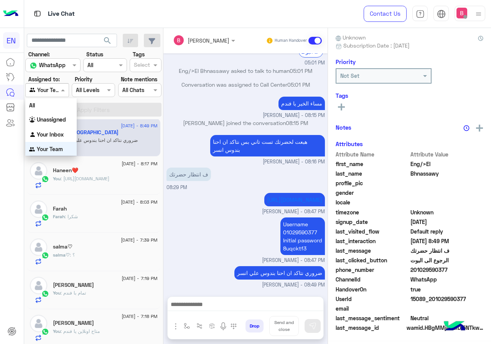
scroll to position [0, 0]
click at [53, 124] on div "Unassigned" at bounding box center [50, 119] width 51 height 15
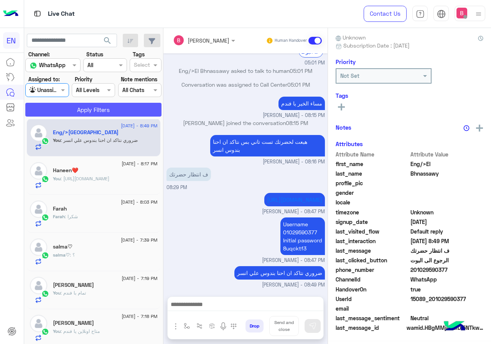
click at [75, 108] on button "Apply Filters" at bounding box center [93, 110] width 136 height 14
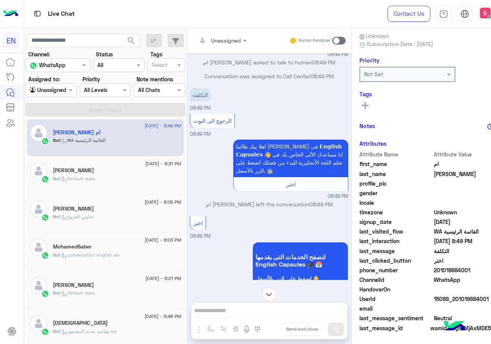
scroll to position [105, 0]
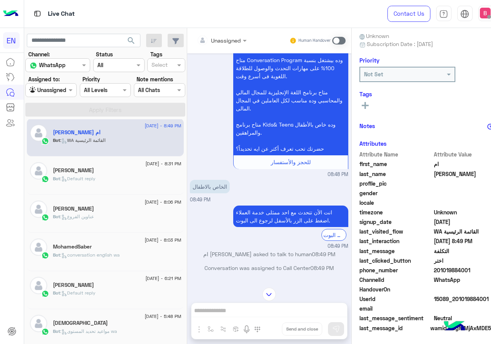
click at [74, 176] on span "Bot : Default reply" at bounding box center [74, 179] width 43 height 6
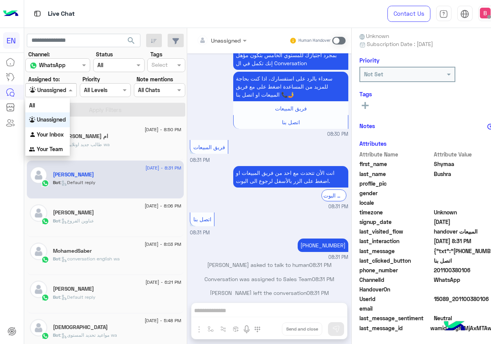
click at [52, 92] on div at bounding box center [51, 89] width 51 height 9
click at [52, 152] on b "Your Team" at bounding box center [50, 149] width 26 height 7
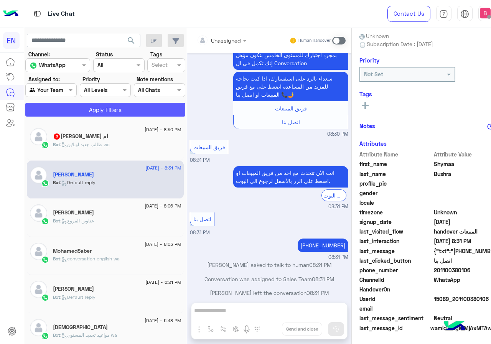
click at [83, 105] on button "Apply Filters" at bounding box center [105, 110] width 160 height 14
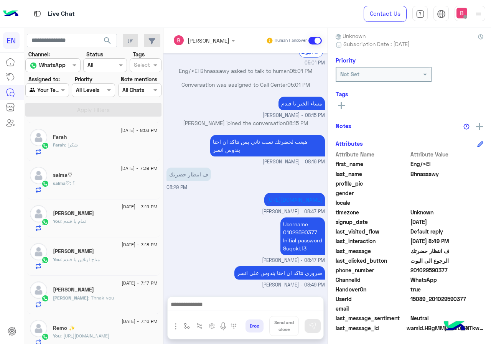
scroll to position [230, 0]
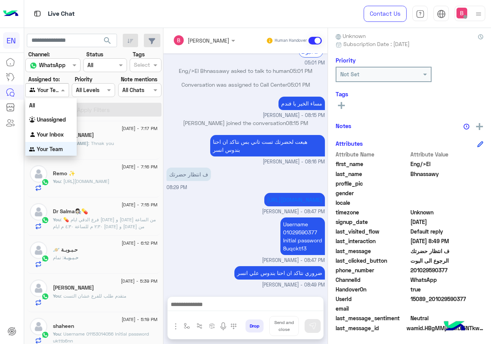
click at [67, 85] on div "Agent Filter Your Team" at bounding box center [46, 90] width 43 height 14
click at [52, 131] on b "Your Inbox" at bounding box center [50, 133] width 27 height 7
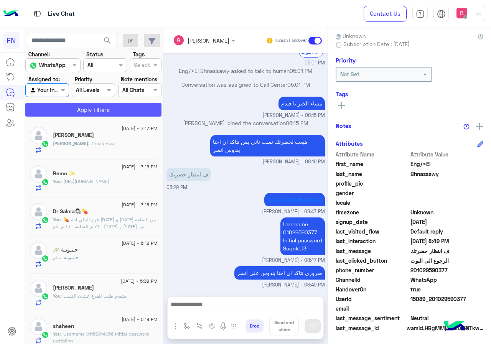
click at [72, 115] on button "Apply Filters" at bounding box center [93, 110] width 136 height 14
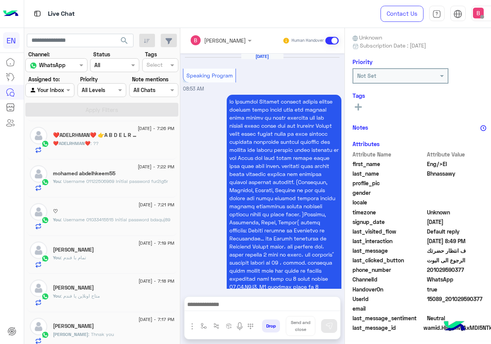
scroll to position [746, 0]
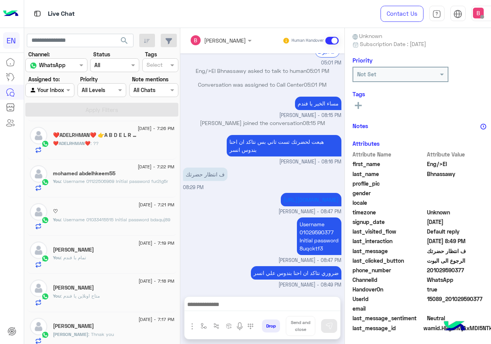
click at [130, 147] on div "❤️ADELRHMAN❤️ : ??" at bounding box center [113, 146] width 121 height 13
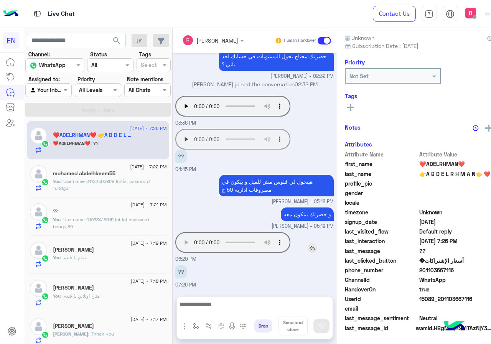
scroll to position [78, 0]
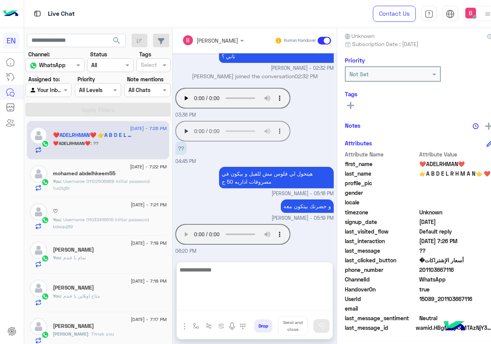
click at [243, 307] on textarea at bounding box center [255, 288] width 156 height 46
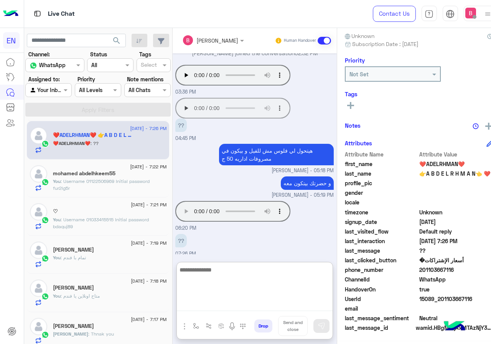
scroll to position [827, 0]
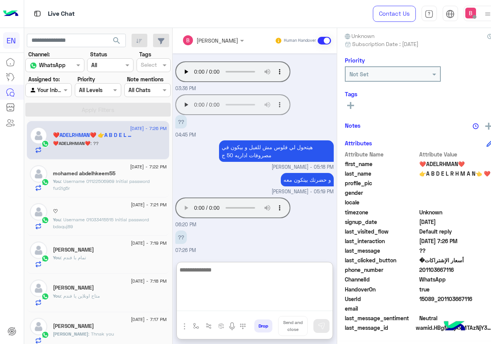
click at [265, 268] on textarea at bounding box center [255, 288] width 156 height 46
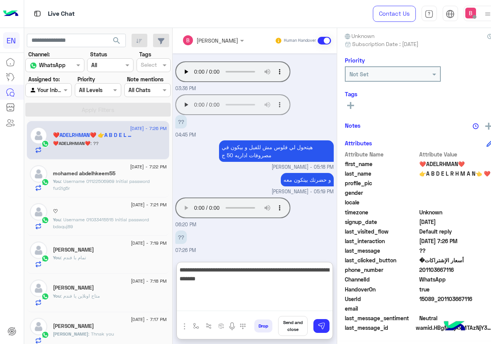
type textarea "**********"
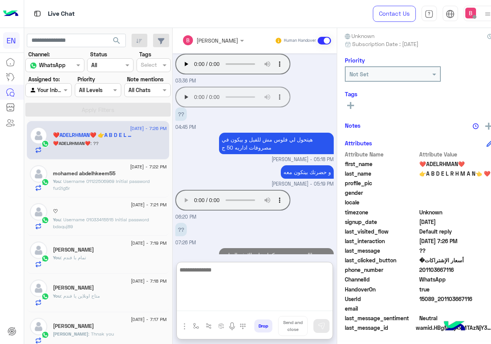
scroll to position [859, 0]
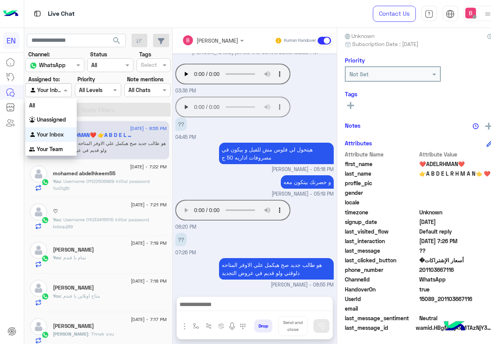
click at [42, 91] on input "text" at bounding box center [40, 90] width 20 height 8
click at [48, 143] on div "Your Team" at bounding box center [50, 149] width 51 height 15
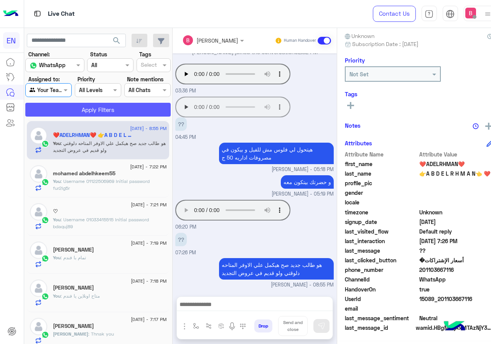
click at [78, 114] on button "Apply Filters" at bounding box center [97, 110] width 145 height 14
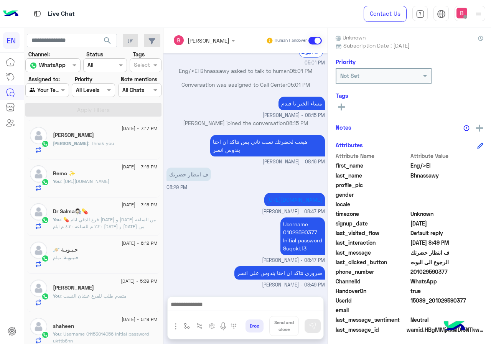
scroll to position [69, 0]
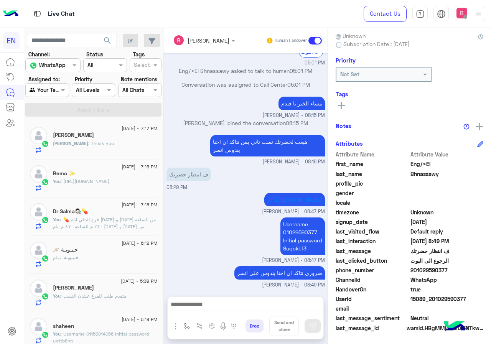
click at [118, 142] on div "[PERSON_NAME] : Thnak you" at bounding box center [105, 146] width 105 height 13
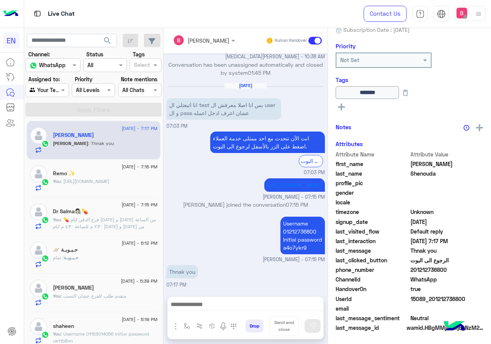
scroll to position [85, 0]
